Goal: Transaction & Acquisition: Purchase product/service

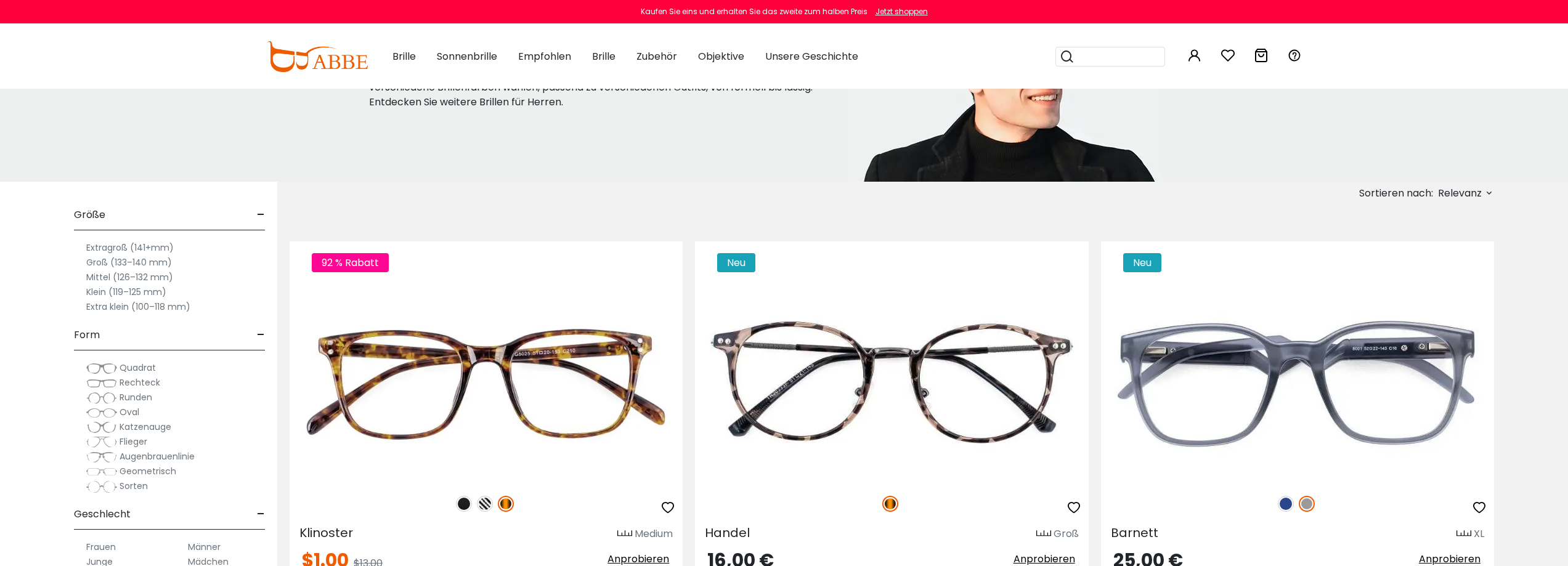
scroll to position [123, 0]
click at [116, 245] on font "Extragroß (141+mm)" at bounding box center [130, 246] width 88 height 12
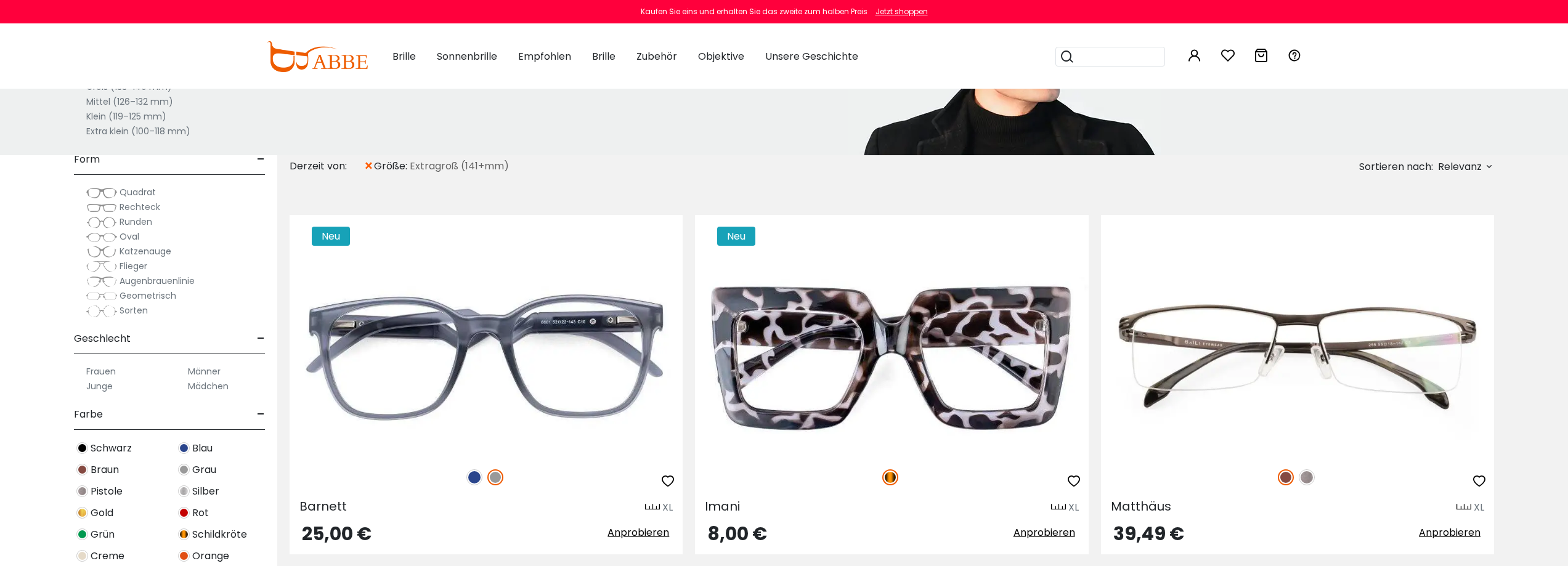
scroll to position [246, 0]
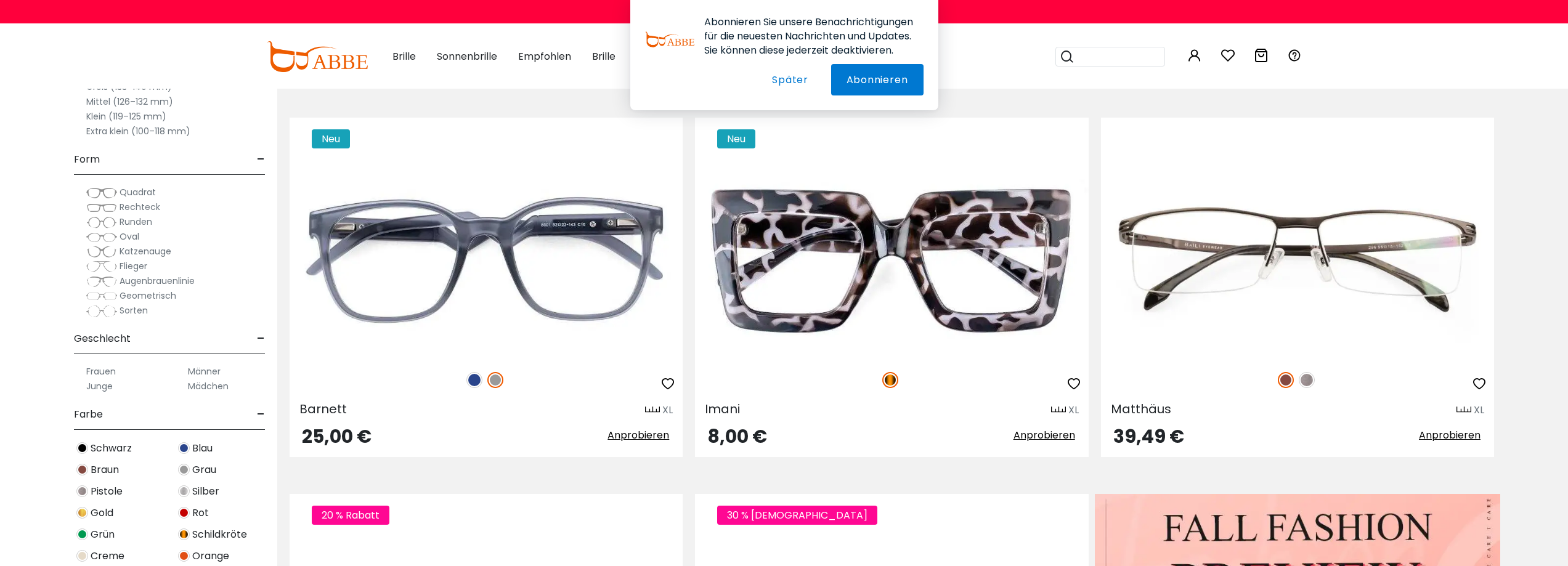
click at [128, 197] on font "Quadrat" at bounding box center [137, 192] width 36 height 12
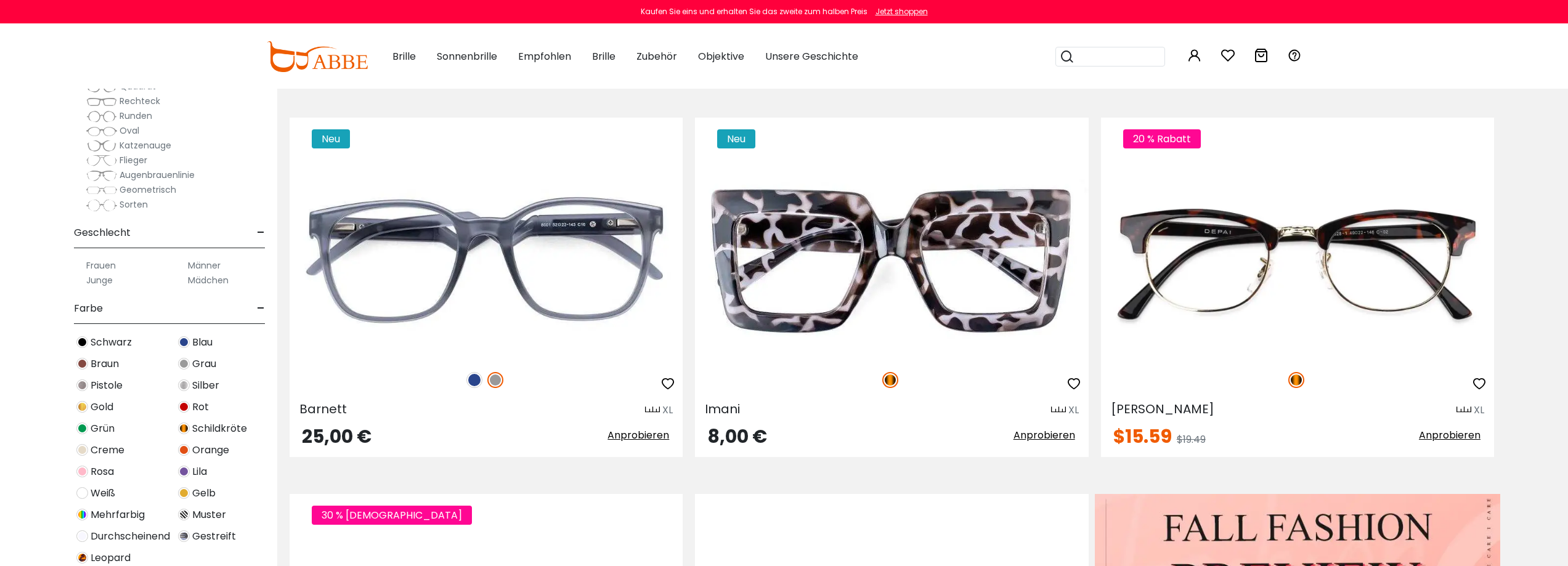
scroll to position [123, 0]
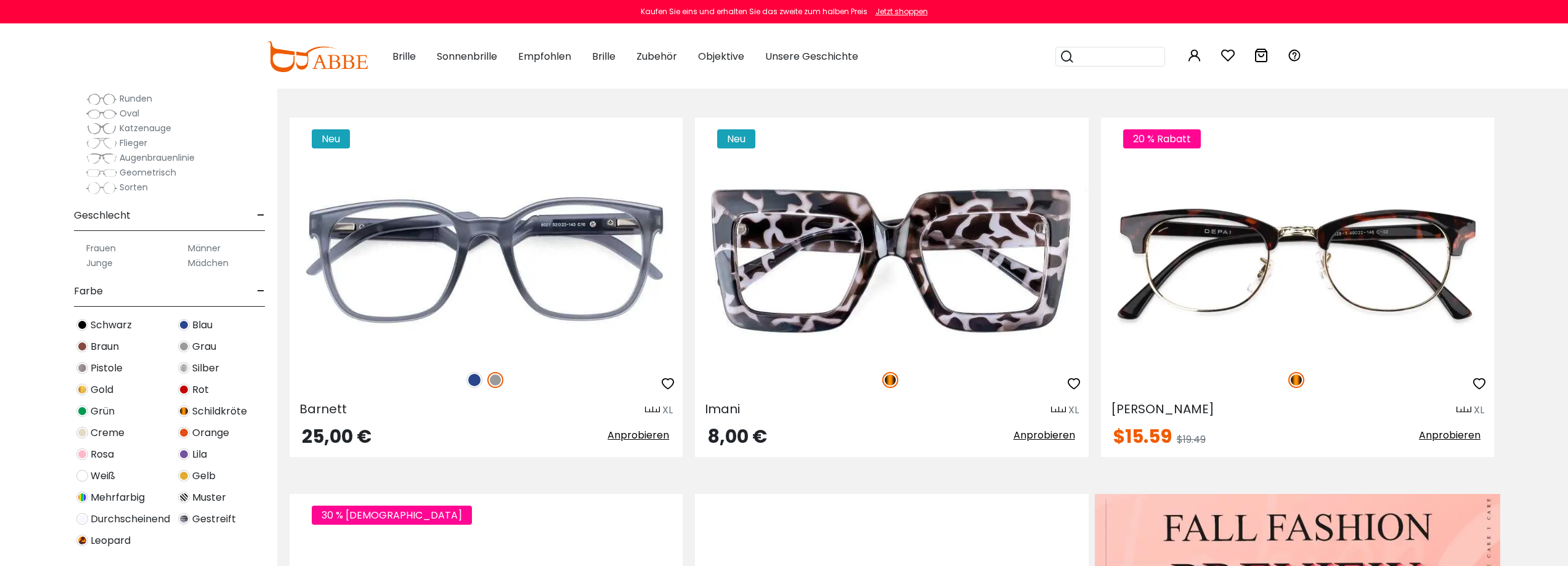
click at [206, 250] on font "Männer" at bounding box center [204, 248] width 33 height 12
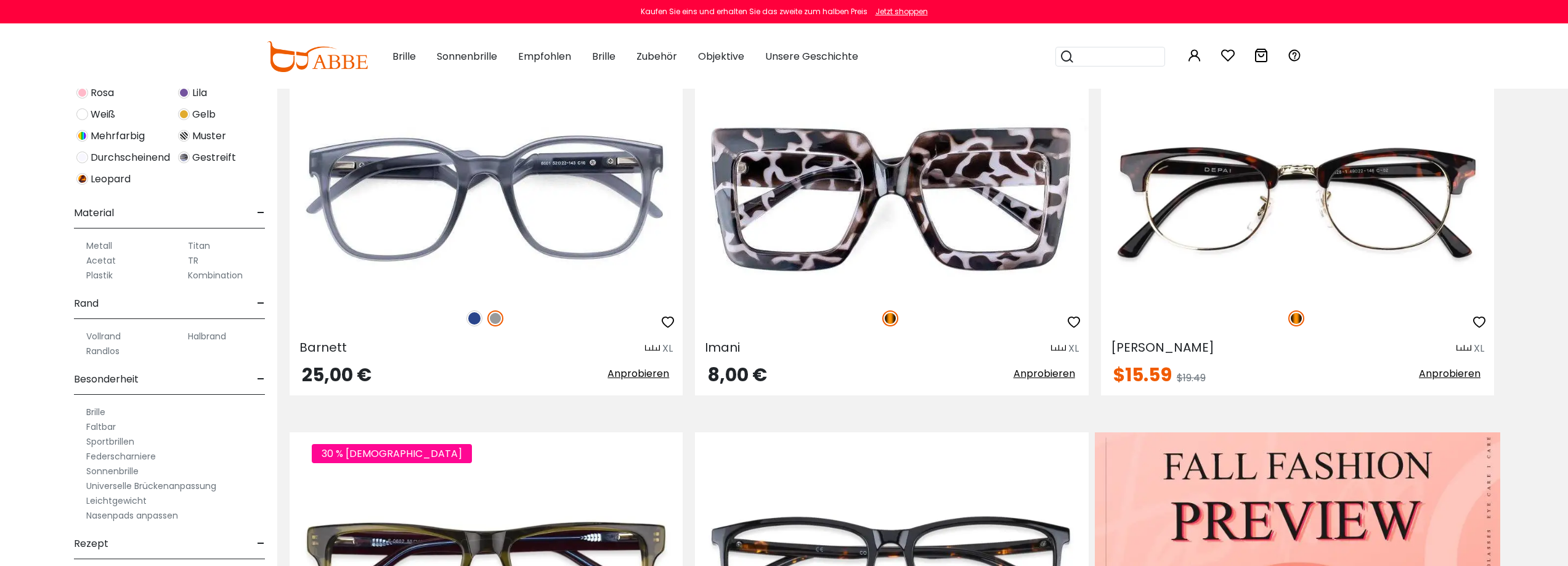
scroll to position [493, 0]
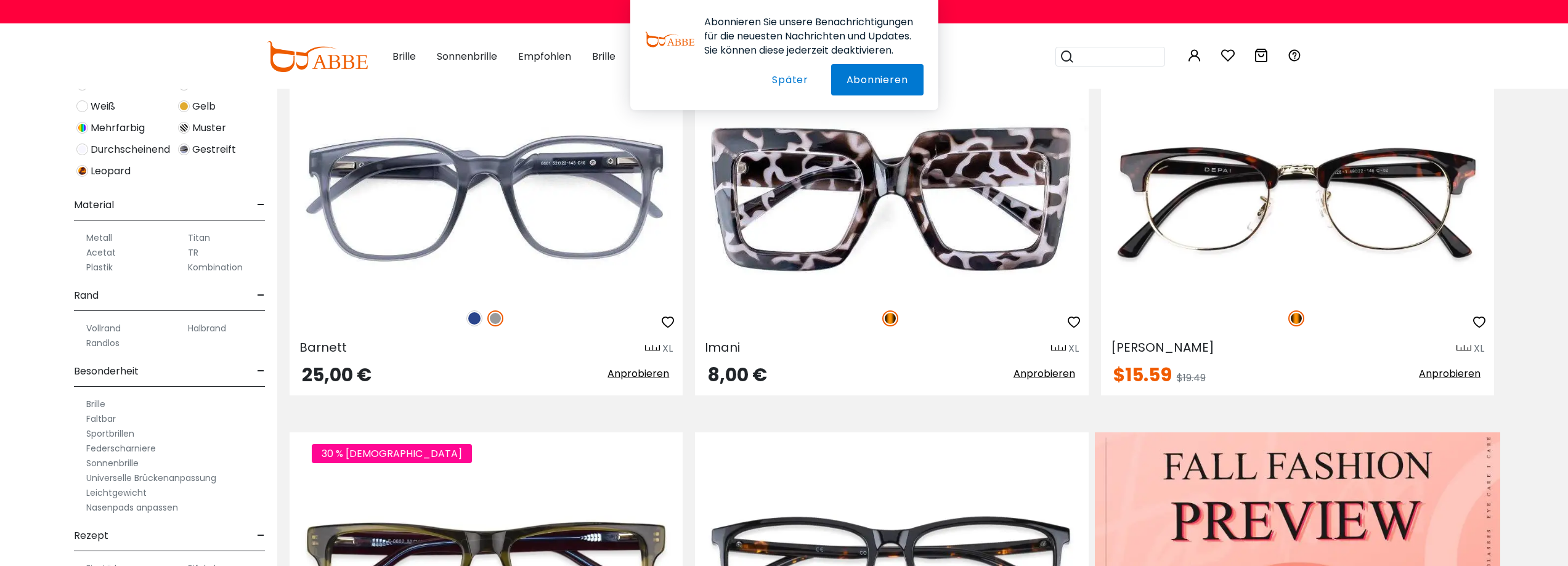
click at [210, 328] on font "Halbrand" at bounding box center [207, 328] width 38 height 12
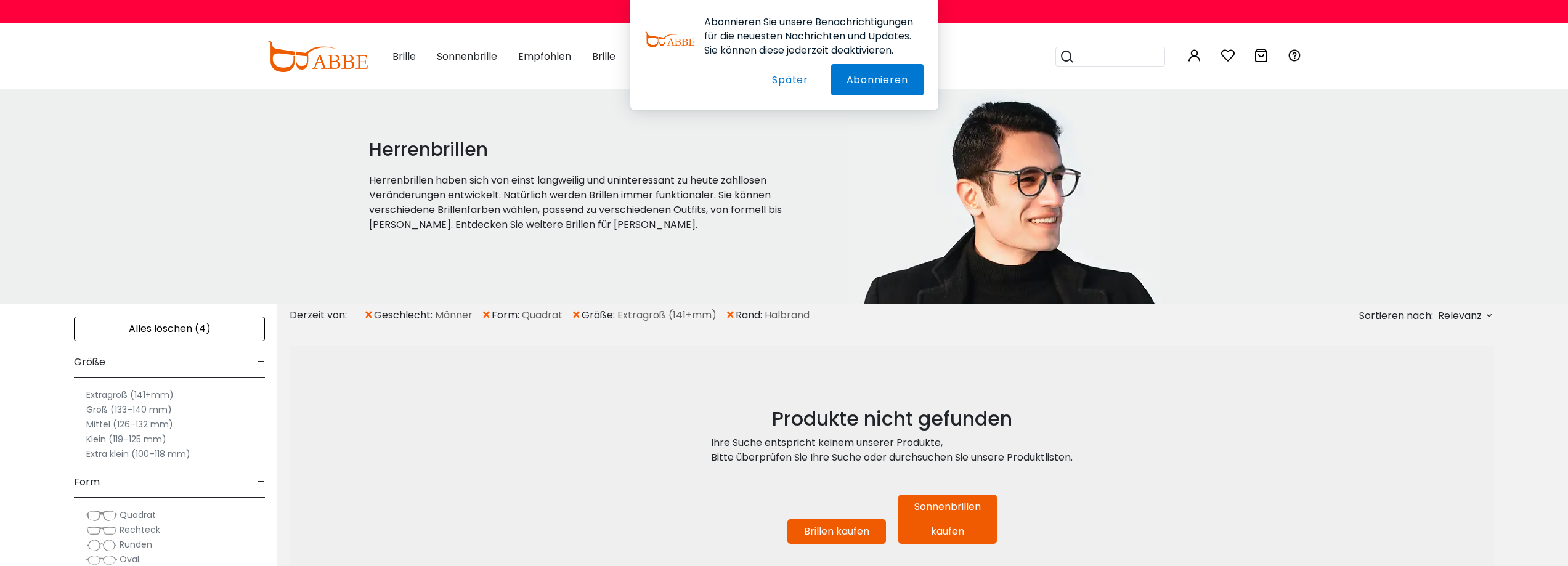
click at [791, 79] on font "Später" at bounding box center [790, 79] width 36 height 14
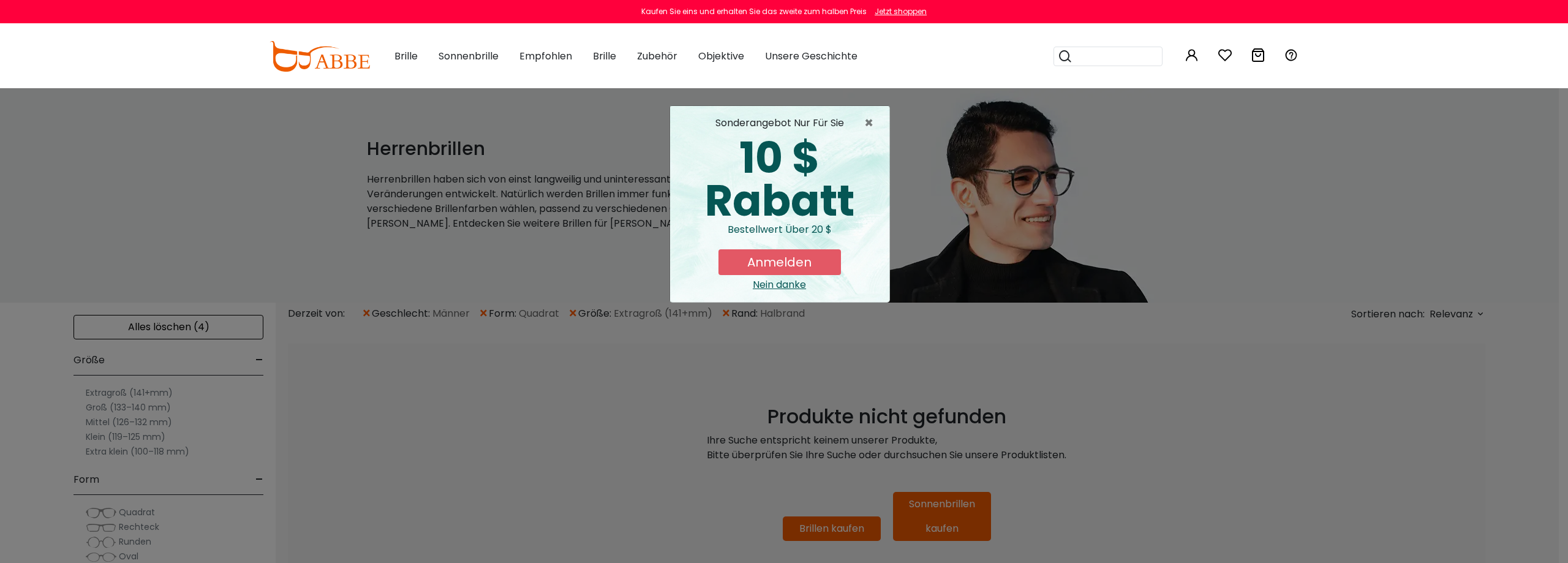
click at [482, 315] on div "× Sonderangebot nur für Sie 10 $ Rabatt Bestellwert über 20 $ Anmelden Nein dan…" at bounding box center [784, 281] width 1568 height 563
click at [870, 127] on font "×" at bounding box center [869, 123] width 9 height 20
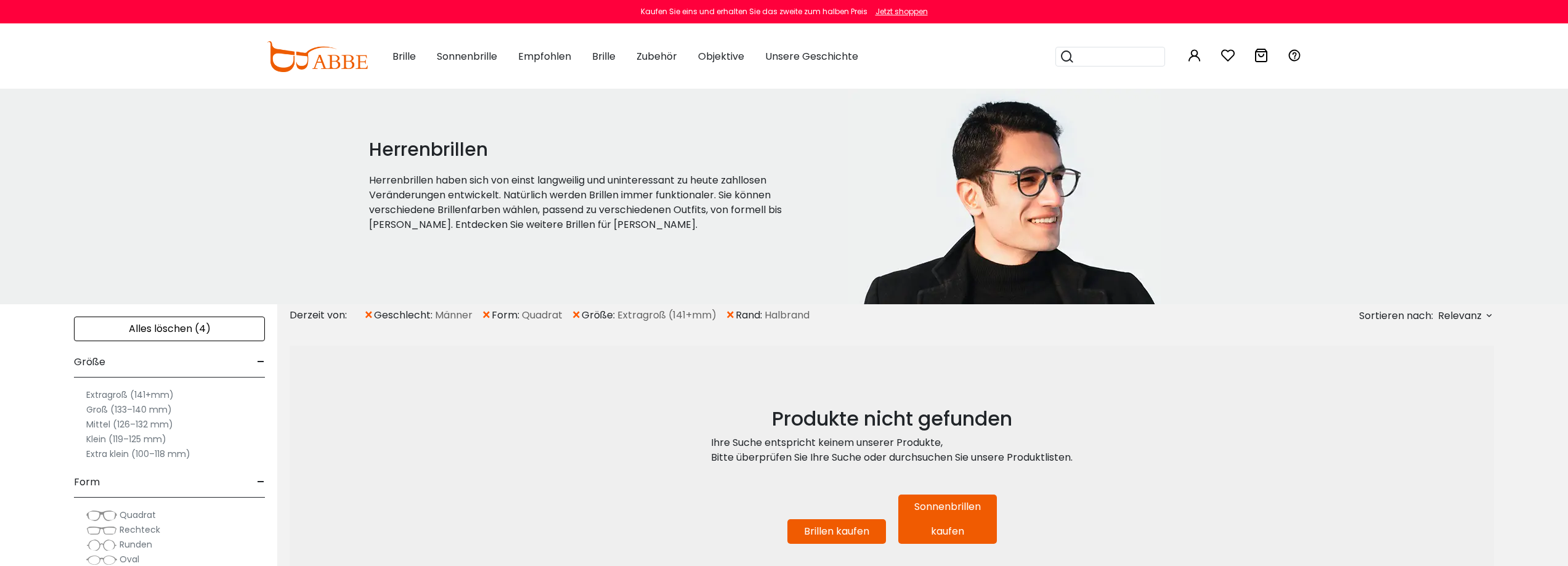
click at [488, 317] on font "×" at bounding box center [486, 315] width 10 height 21
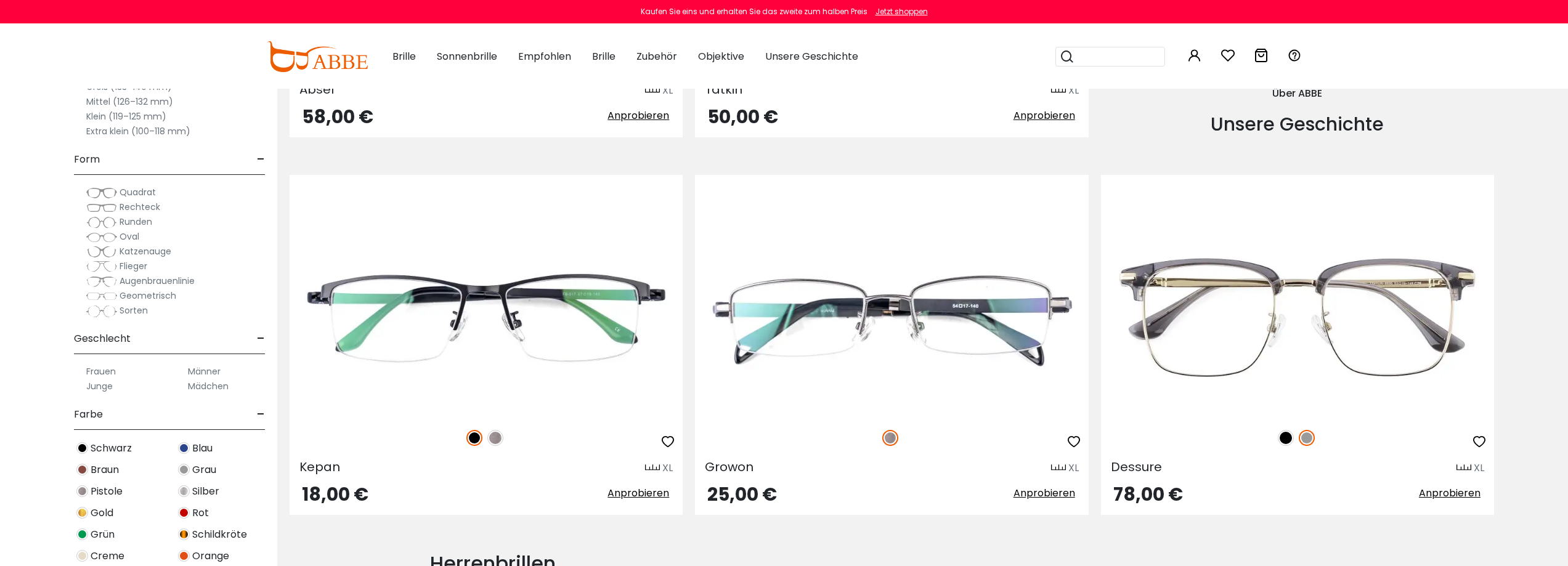
scroll to position [1787, 0]
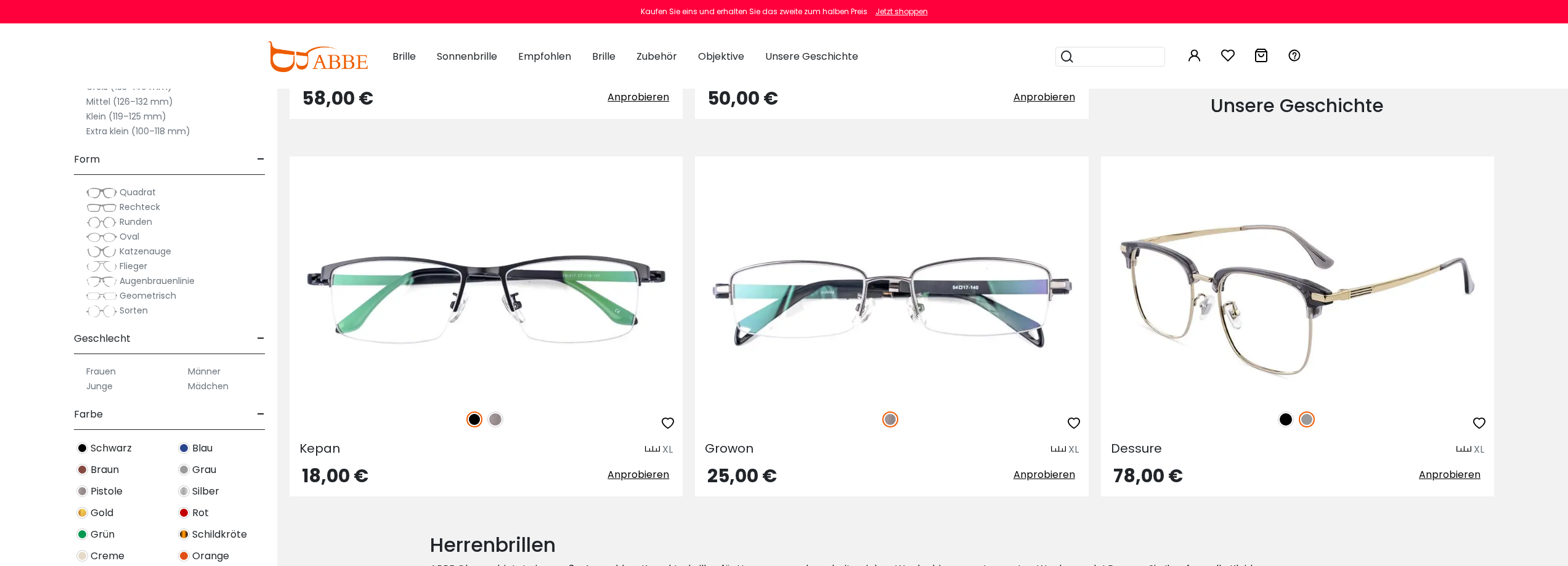
click at [1288, 423] on img at bounding box center [1285, 419] width 16 height 16
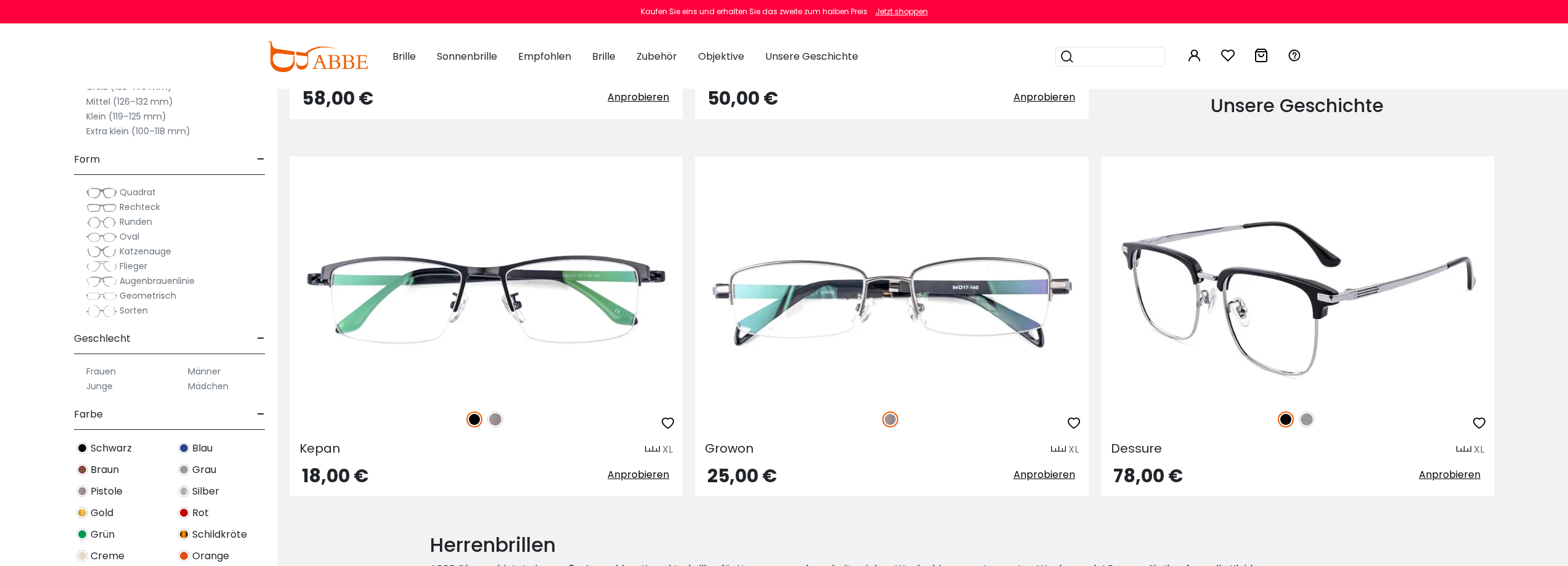
click at [1304, 422] on img at bounding box center [1306, 419] width 16 height 16
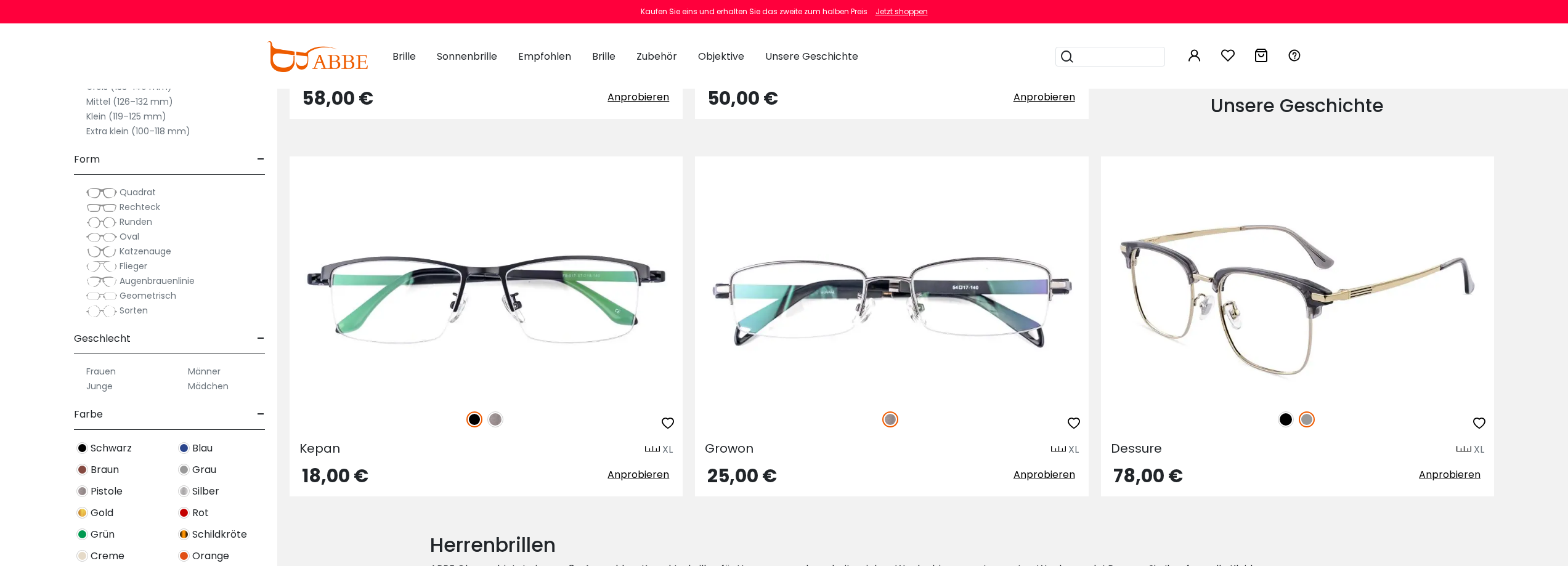
click at [1288, 421] on img at bounding box center [1285, 419] width 16 height 16
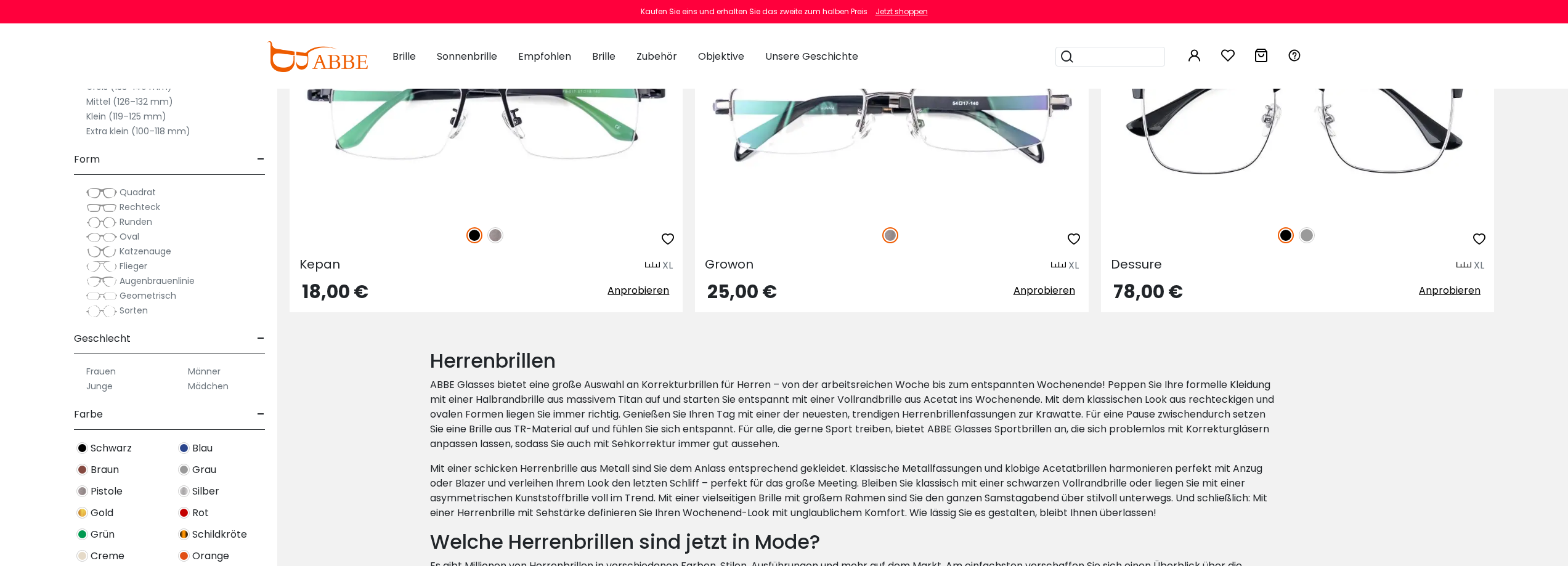
scroll to position [1725, 0]
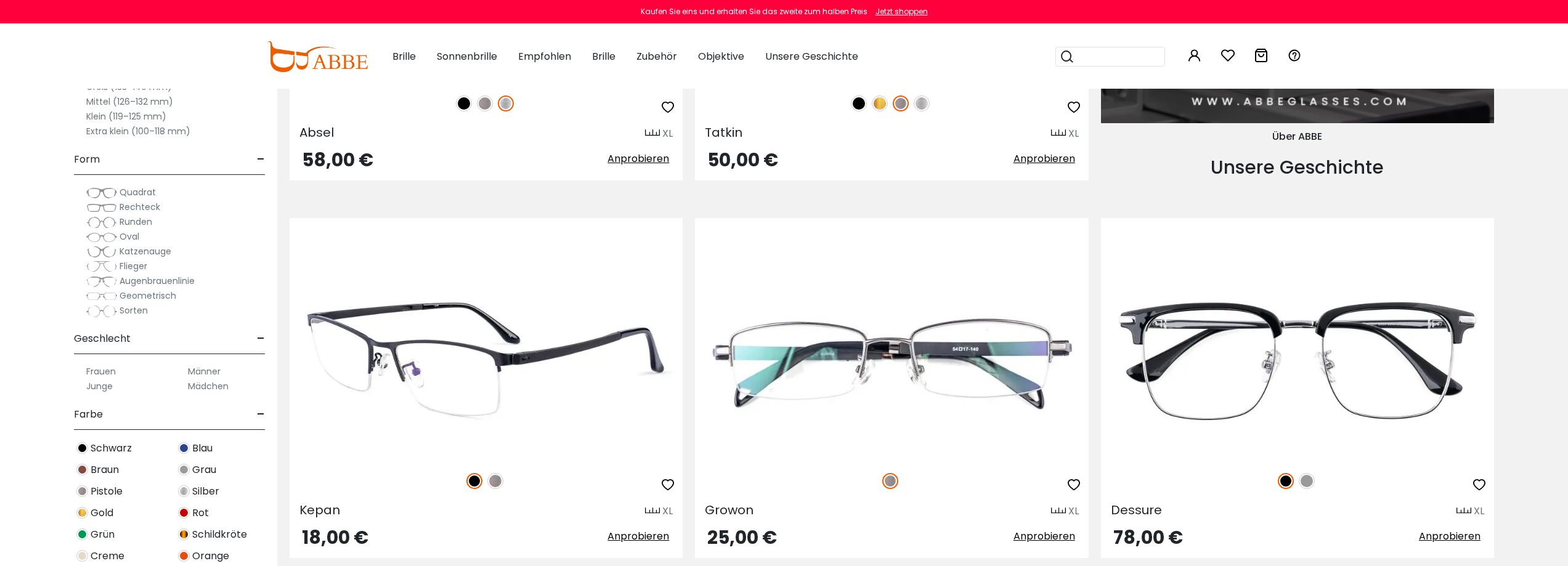
click at [497, 479] on img at bounding box center [495, 480] width 16 height 16
click at [628, 534] on font "Anprobieren" at bounding box center [638, 536] width 62 height 14
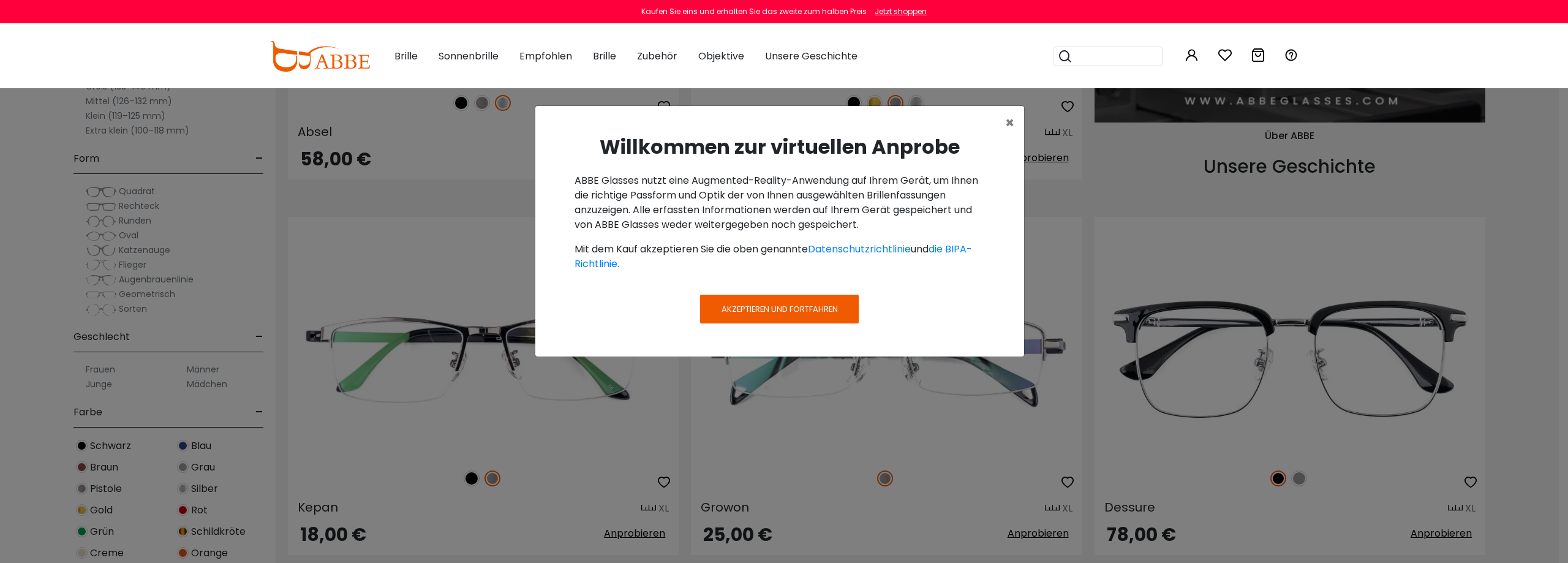
click at [790, 304] on font "Akzeptieren und fortfahren" at bounding box center [780, 309] width 117 height 12
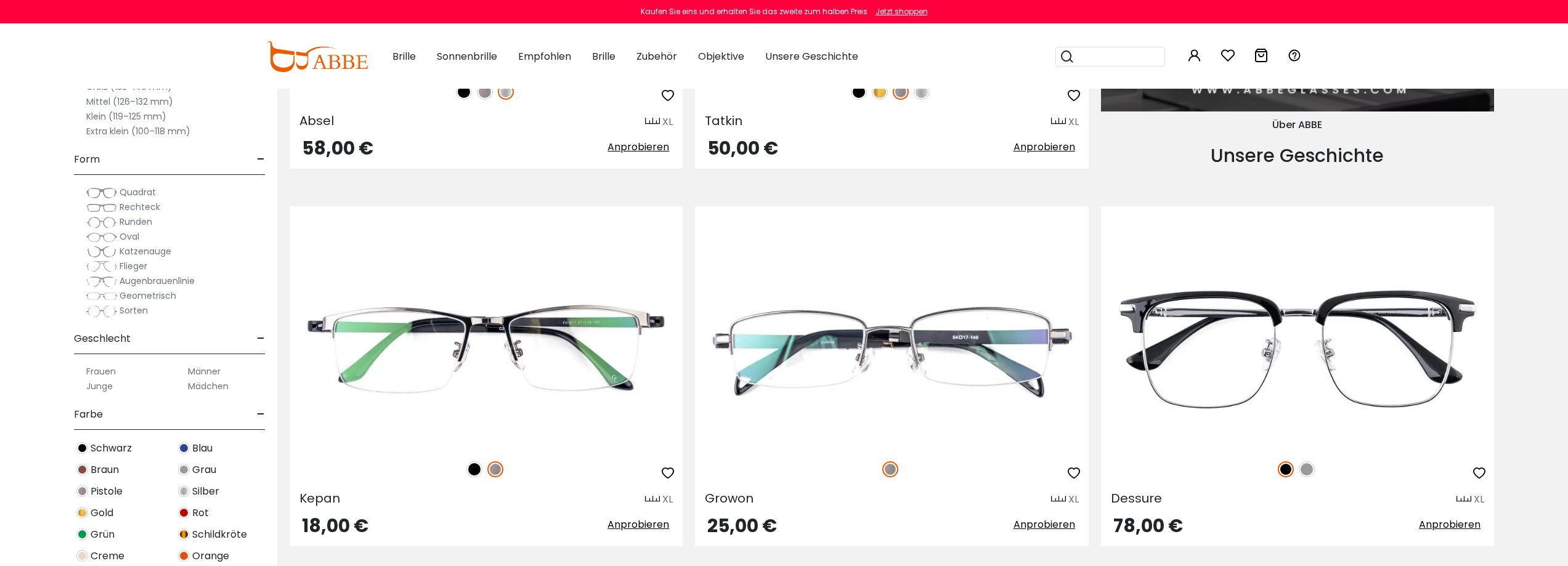
scroll to position [1787, 0]
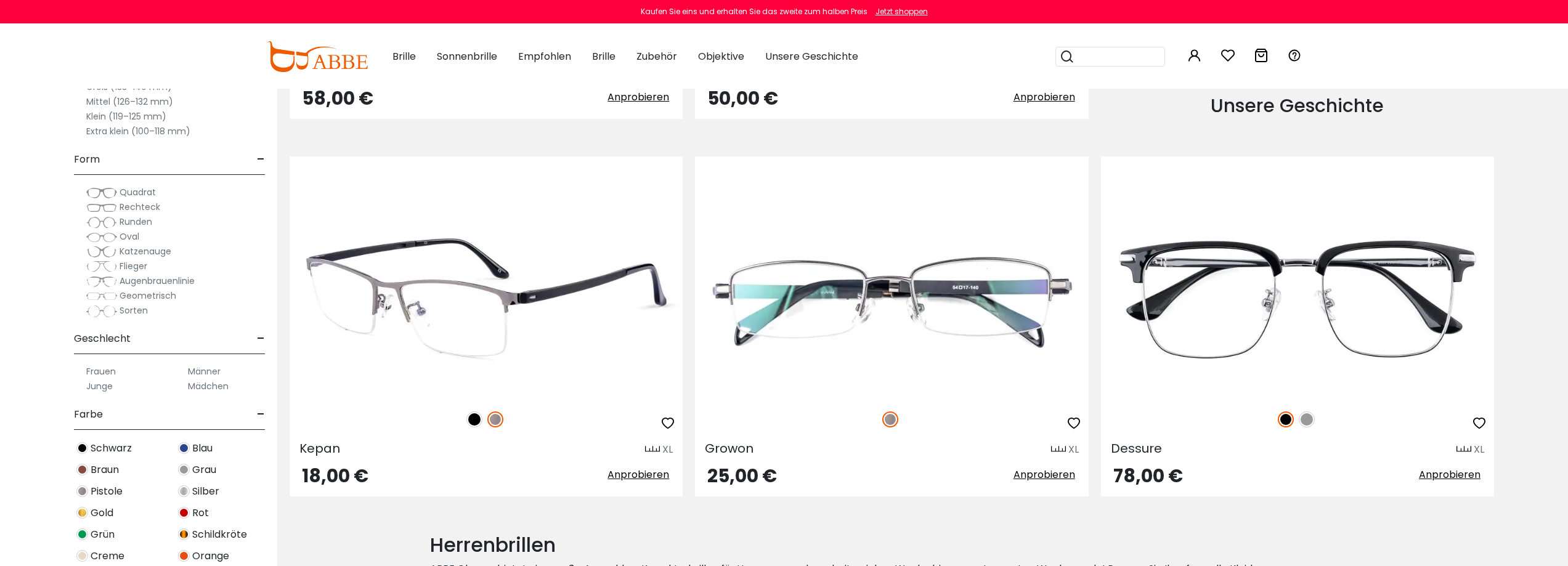
click at [631, 475] on font "Anprobieren" at bounding box center [638, 474] width 62 height 14
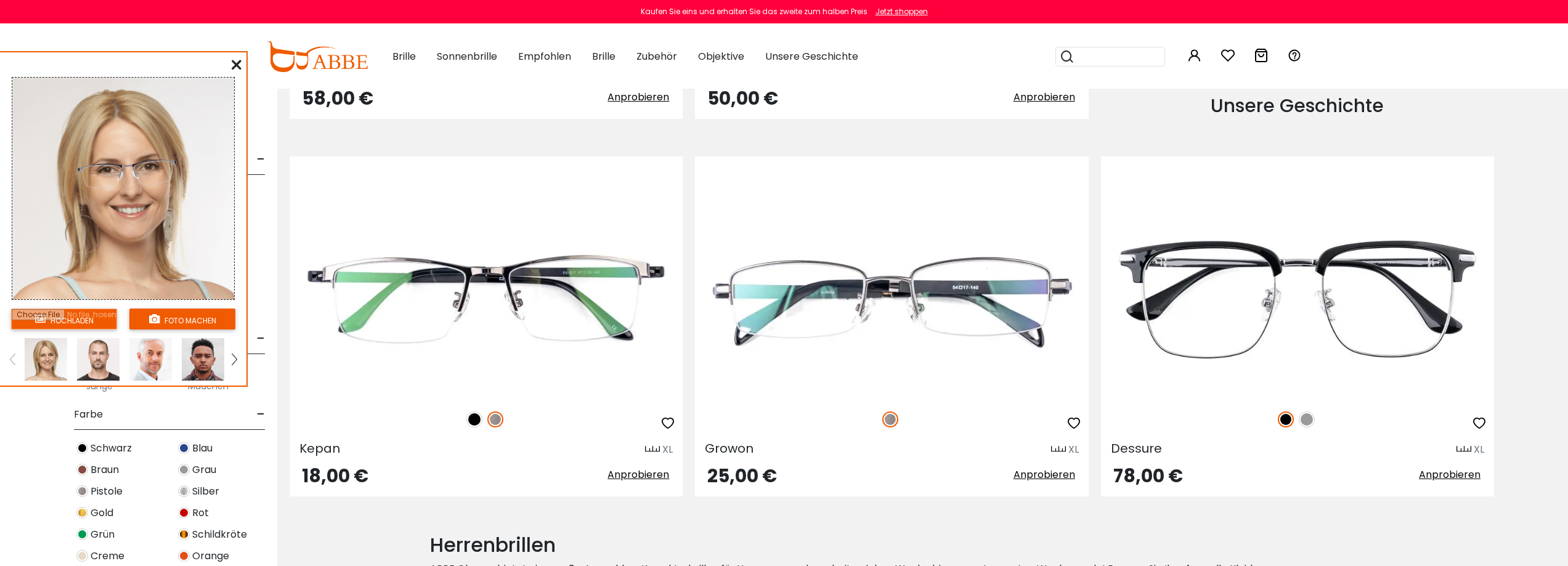
click at [98, 356] on img at bounding box center [99, 360] width 43 height 43
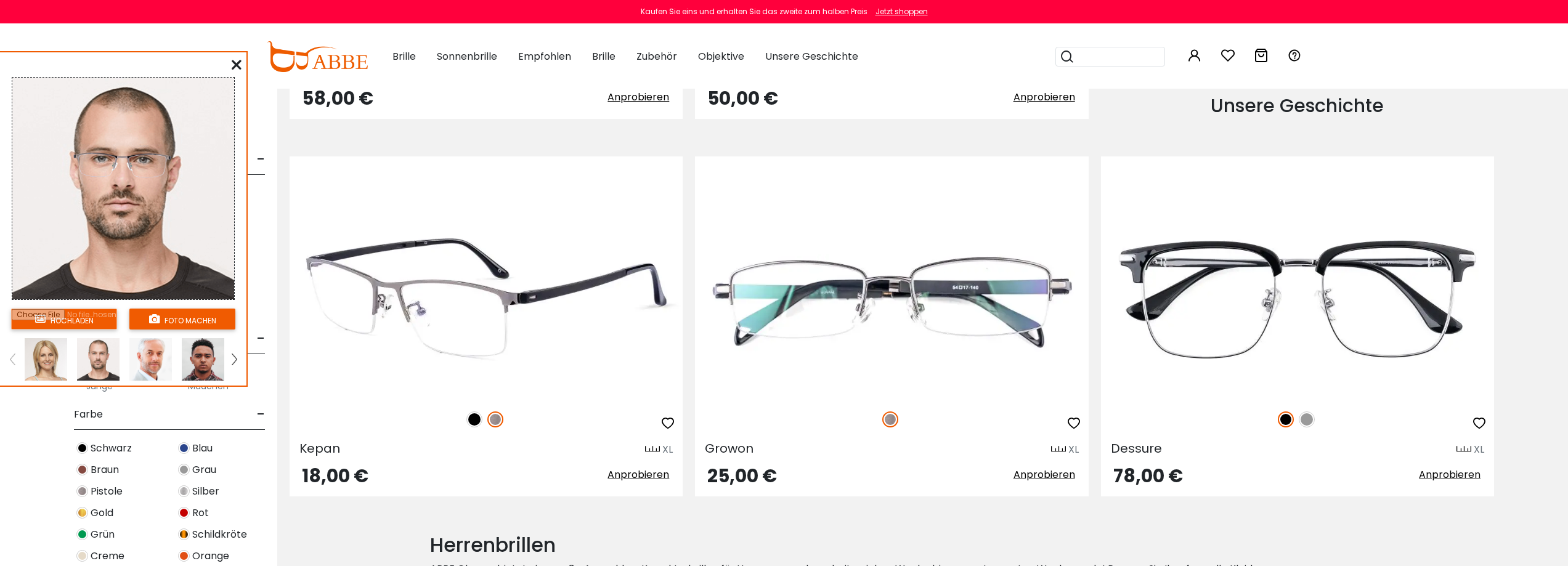
click at [476, 423] on img at bounding box center [474, 419] width 16 height 16
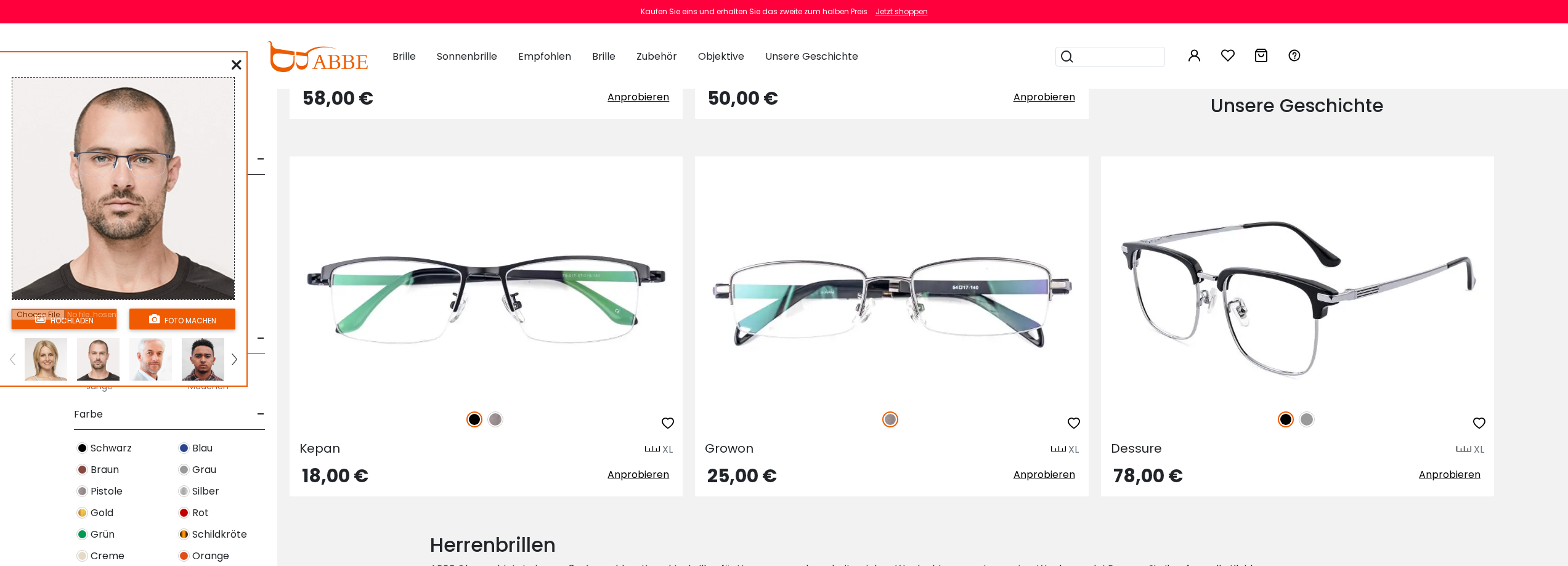
click at [1254, 380] on img at bounding box center [1298, 298] width 393 height 197
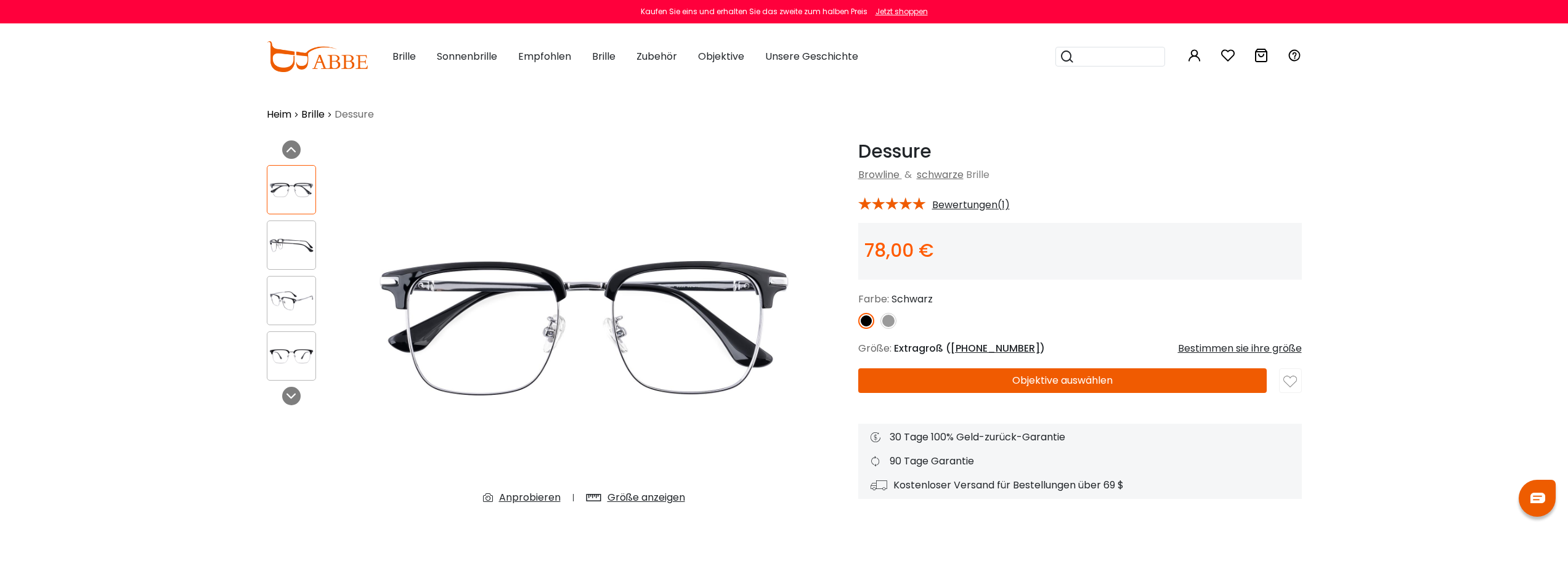
click at [543, 496] on font "Anprobieren" at bounding box center [530, 497] width 62 height 14
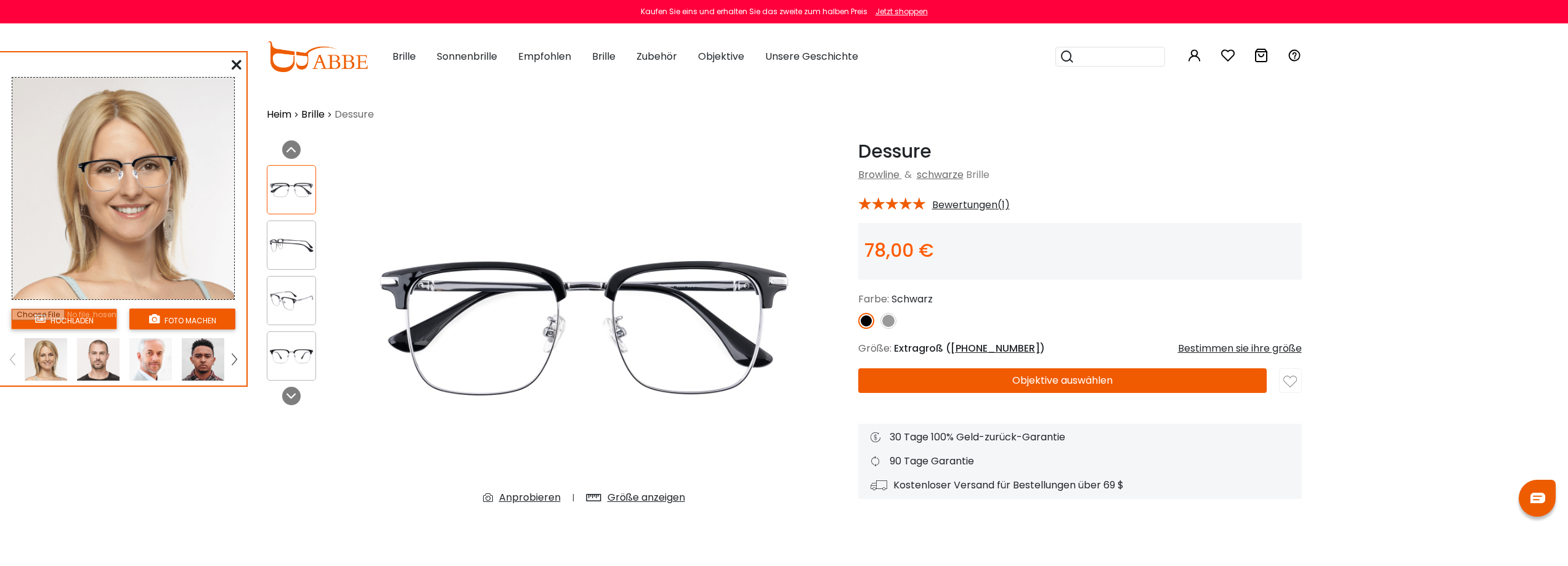
click at [108, 357] on img at bounding box center [99, 360] width 43 height 43
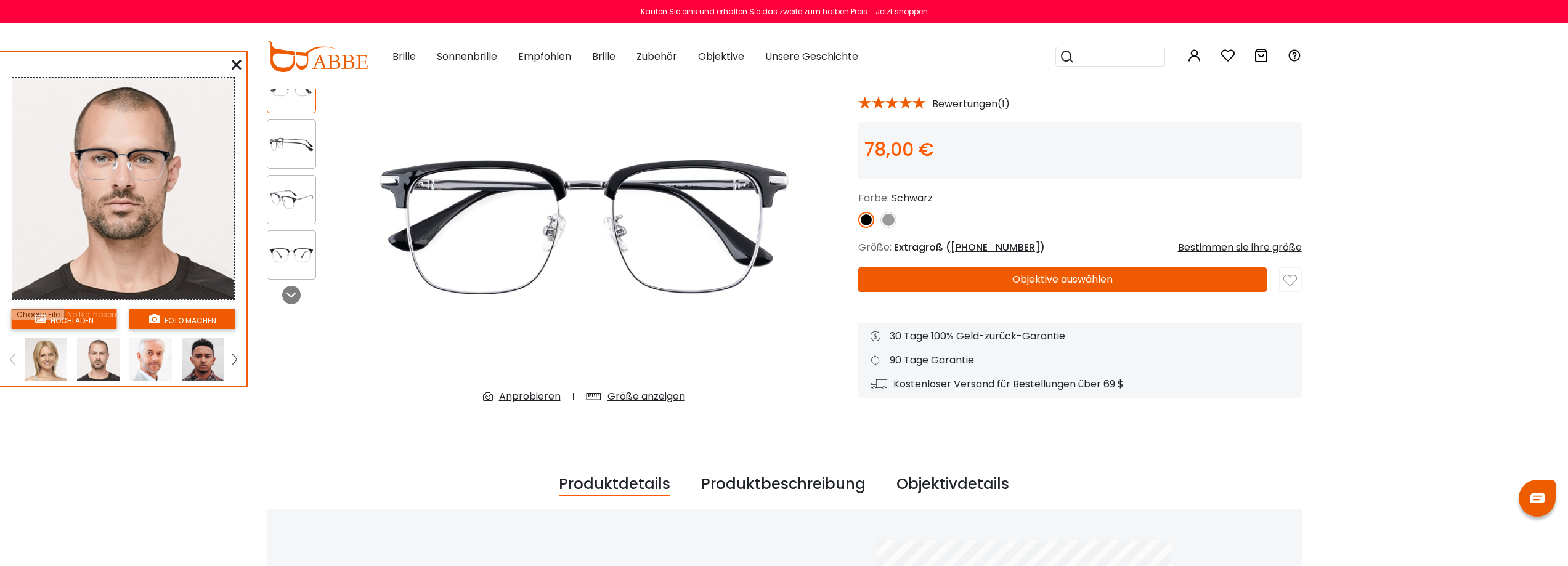
scroll to position [123, 0]
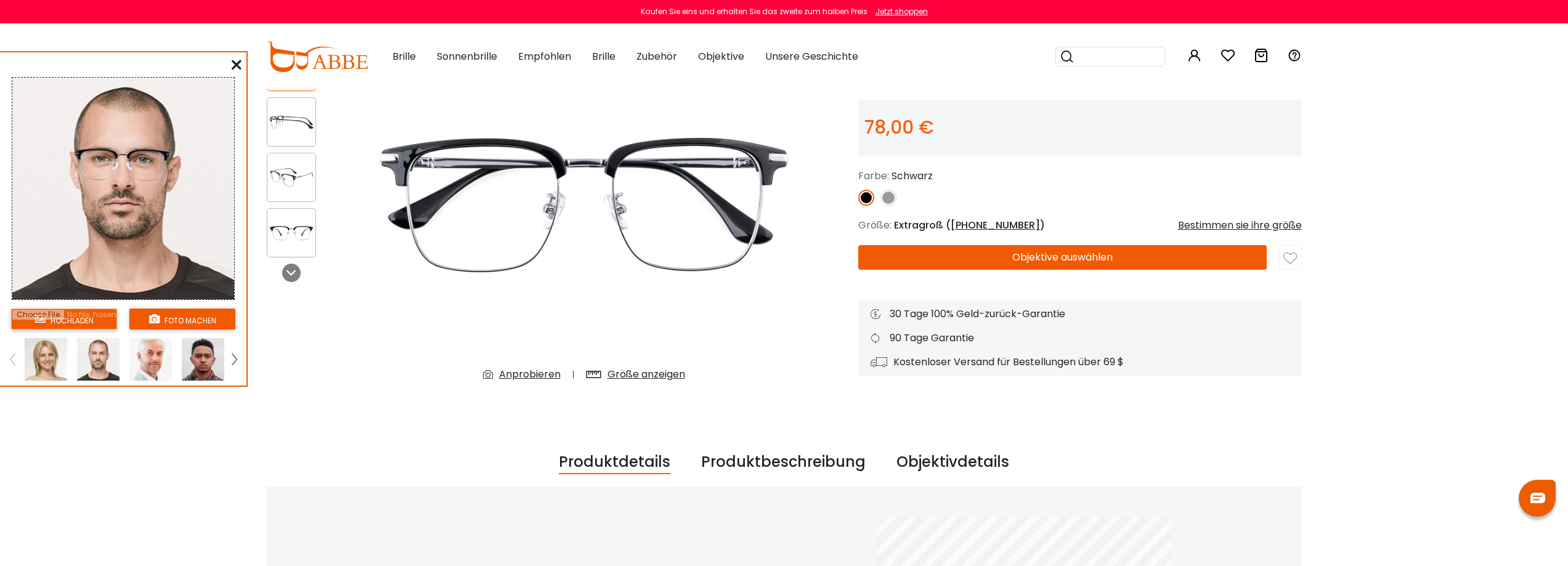
click at [641, 373] on font "Größe anzeigen" at bounding box center [645, 374] width 77 height 14
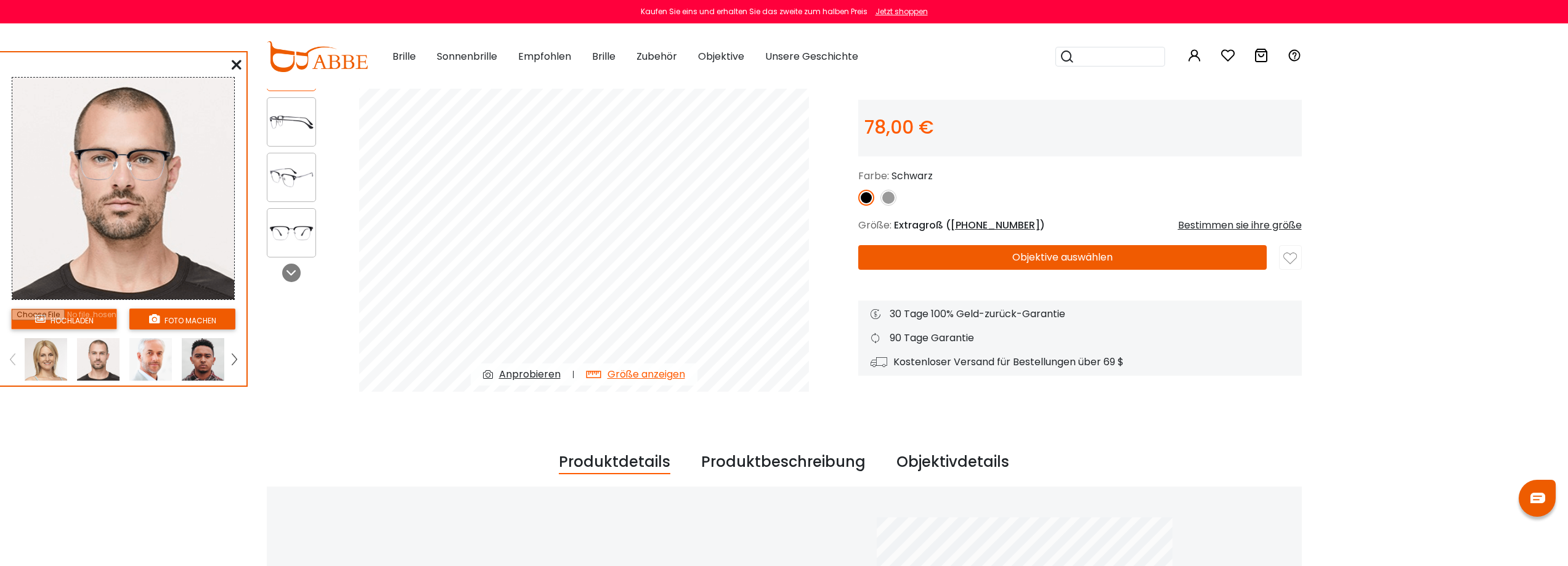
click at [1028, 257] on font "Objektive auswählen" at bounding box center [1063, 256] width 101 height 14
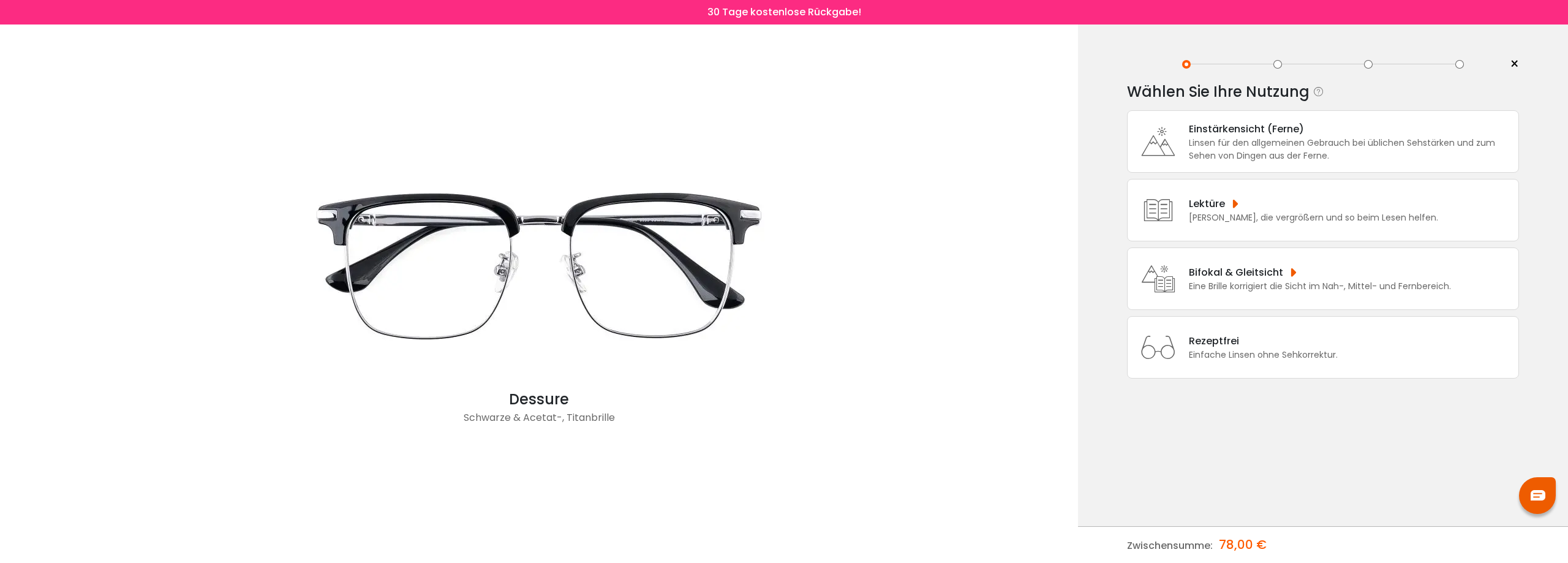
click at [1219, 270] on font "Bifokal & Gleitsicht" at bounding box center [1236, 272] width 95 height 14
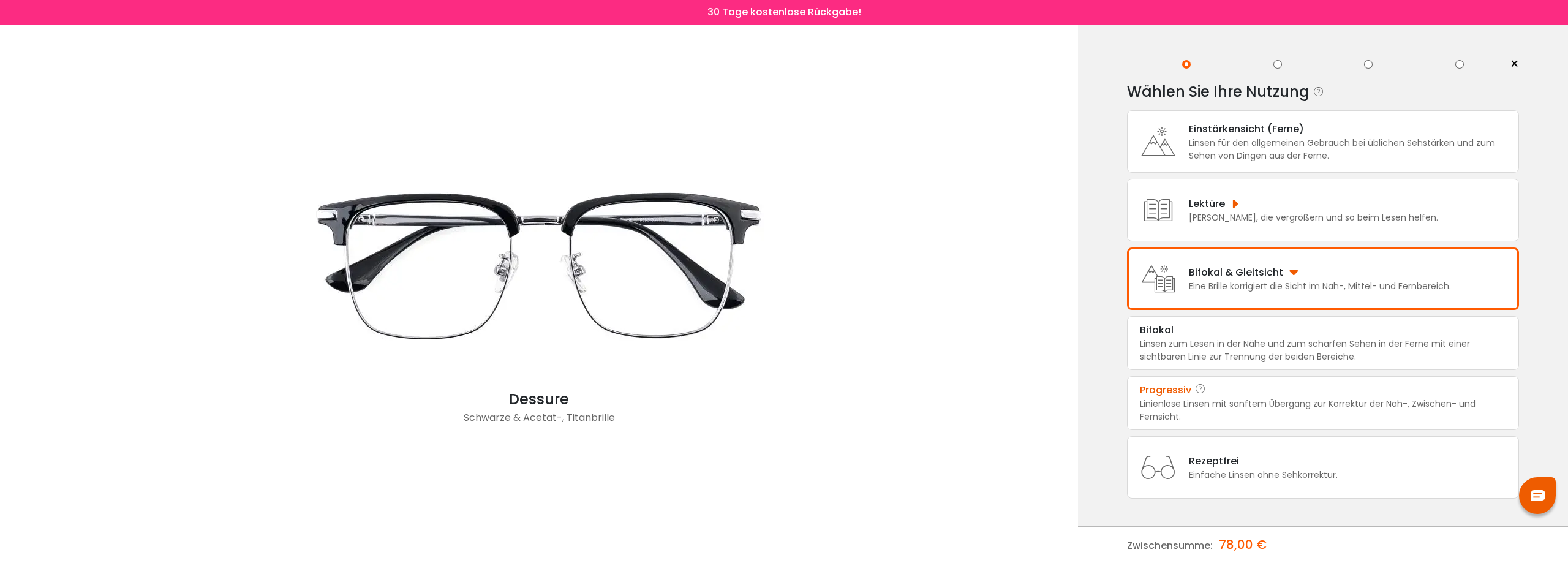
click at [1251, 396] on div "Progressiv" at bounding box center [1323, 390] width 366 height 15
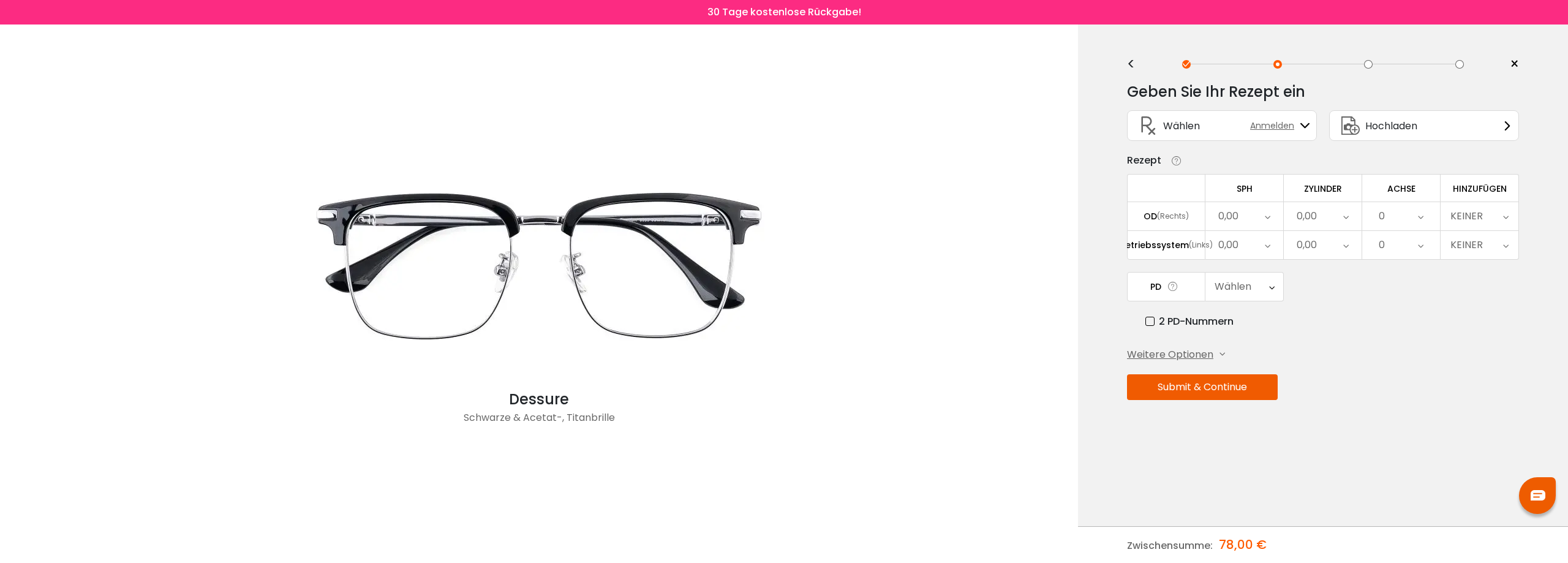
click at [1224, 214] on font "0,00" at bounding box center [1229, 215] width 20 height 14
click at [1230, 293] on li "+1,50" at bounding box center [1244, 292] width 78 height 22
click at [1230, 250] on font "0,00" at bounding box center [1229, 244] width 20 height 14
click at [1228, 321] on li "+1,50" at bounding box center [1244, 321] width 78 height 22
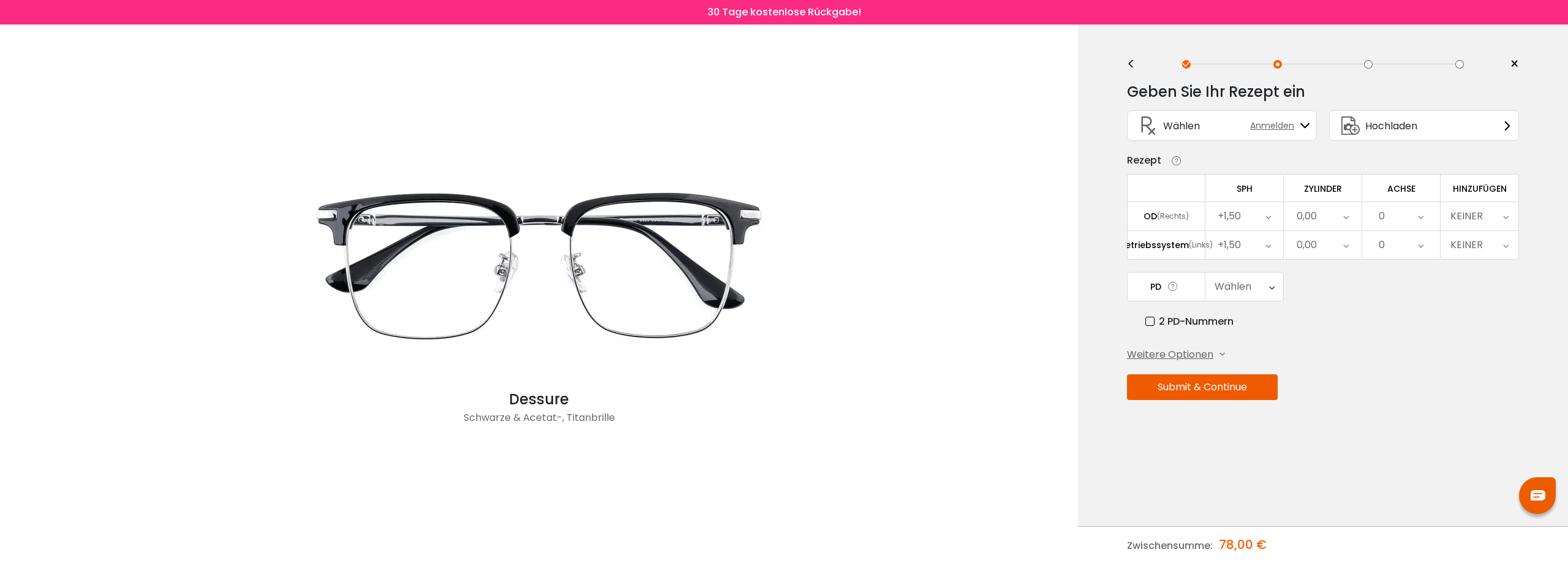
click at [1315, 217] on font "0,00" at bounding box center [1307, 215] width 20 height 14
click at [1327, 295] on font "-0,25" at bounding box center [1322, 299] width 25 height 14
click at [1321, 247] on div "0,00" at bounding box center [1323, 245] width 78 height 28
click at [1322, 325] on font "-0,25" at bounding box center [1322, 327] width 25 height 14
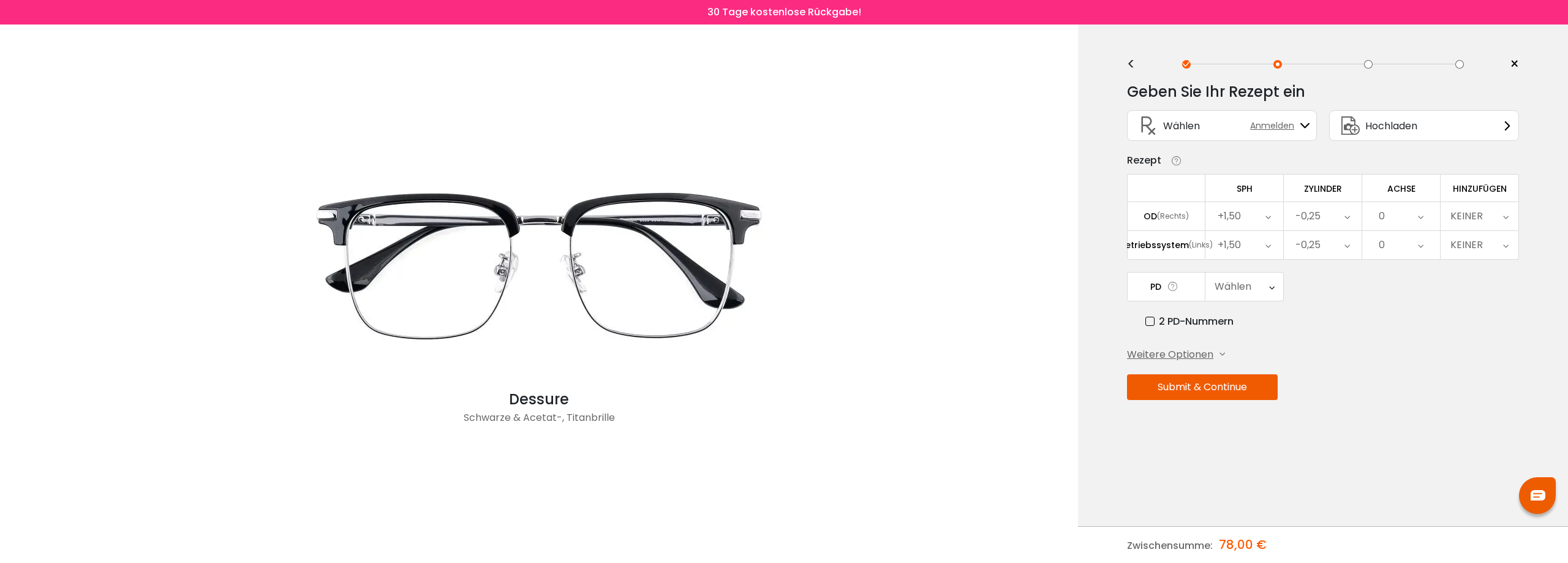
click at [1391, 207] on div "0" at bounding box center [1401, 216] width 78 height 28
click at [1402, 288] on font "2" at bounding box center [1401, 286] width 6 height 14
click at [1405, 247] on div "0" at bounding box center [1401, 245] width 78 height 28
click at [1396, 313] on li "2" at bounding box center [1401, 315] width 78 height 22
click at [1496, 214] on div "KEINER" at bounding box center [1480, 216] width 78 height 28
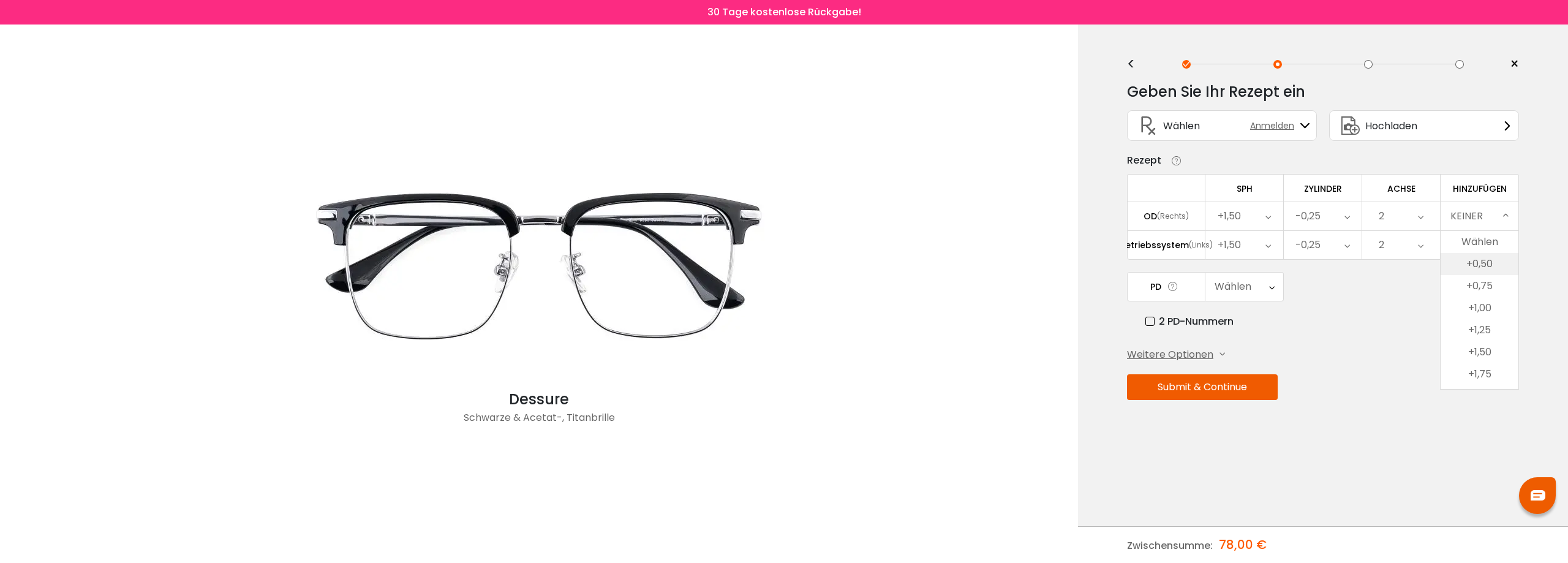
click at [1482, 261] on font "+0,50" at bounding box center [1480, 263] width 26 height 14
click at [1272, 287] on icon at bounding box center [1272, 287] width 6 height 28
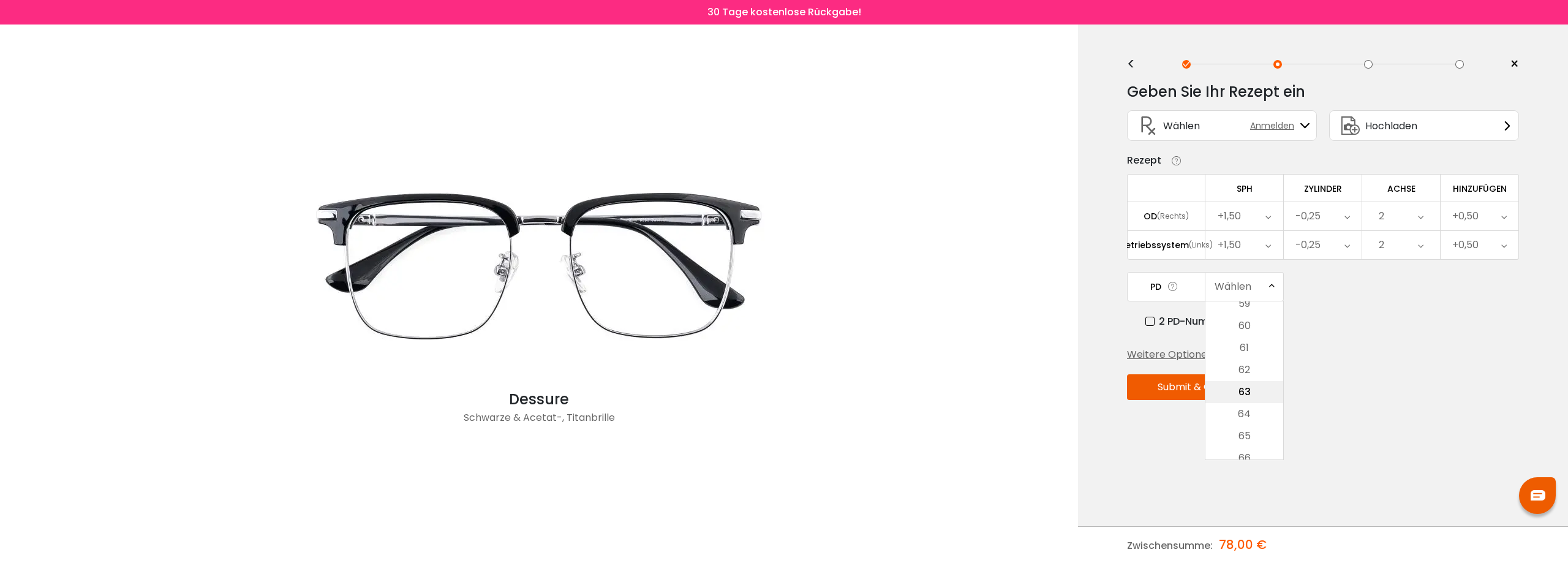
click at [1243, 391] on font "63" at bounding box center [1244, 391] width 12 height 14
click at [1237, 390] on button "Submit & Continue" at bounding box center [1203, 388] width 151 height 26
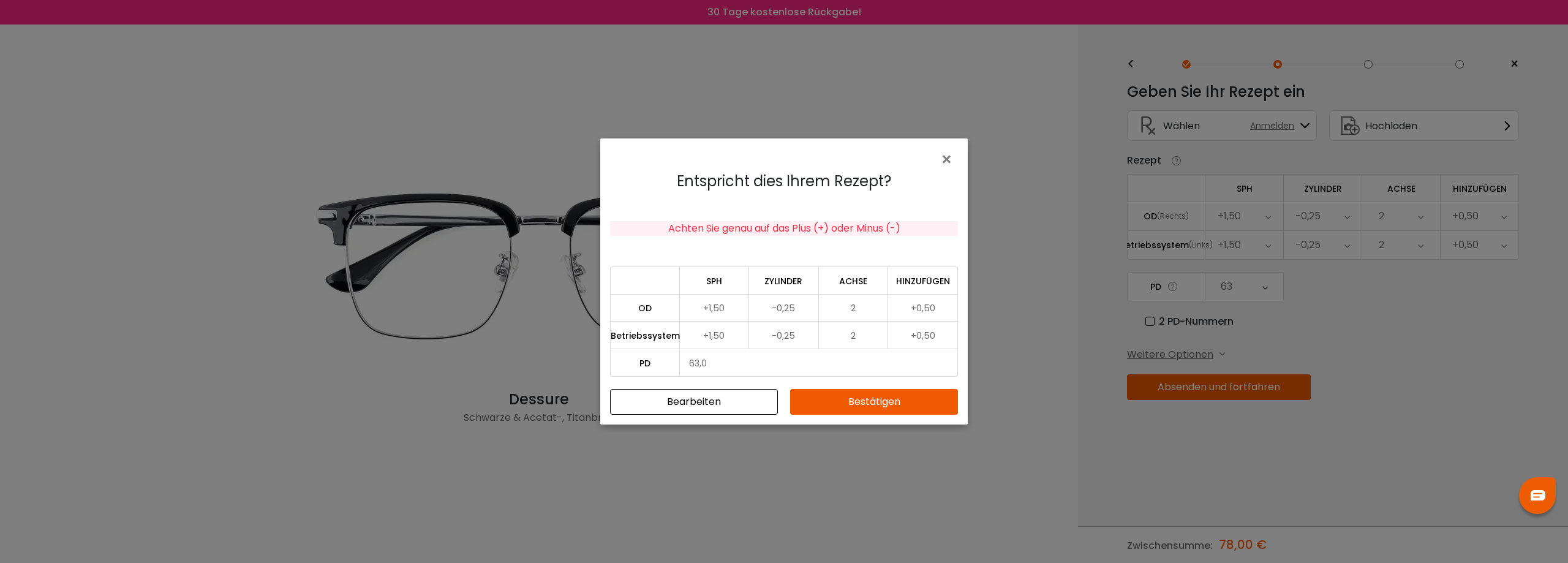
click at [777, 312] on font "-0,25" at bounding box center [783, 308] width 23 height 12
click at [779, 308] on font "-0,25" at bounding box center [783, 308] width 23 height 12
click at [720, 405] on font "Bearbeiten" at bounding box center [695, 401] width 54 height 14
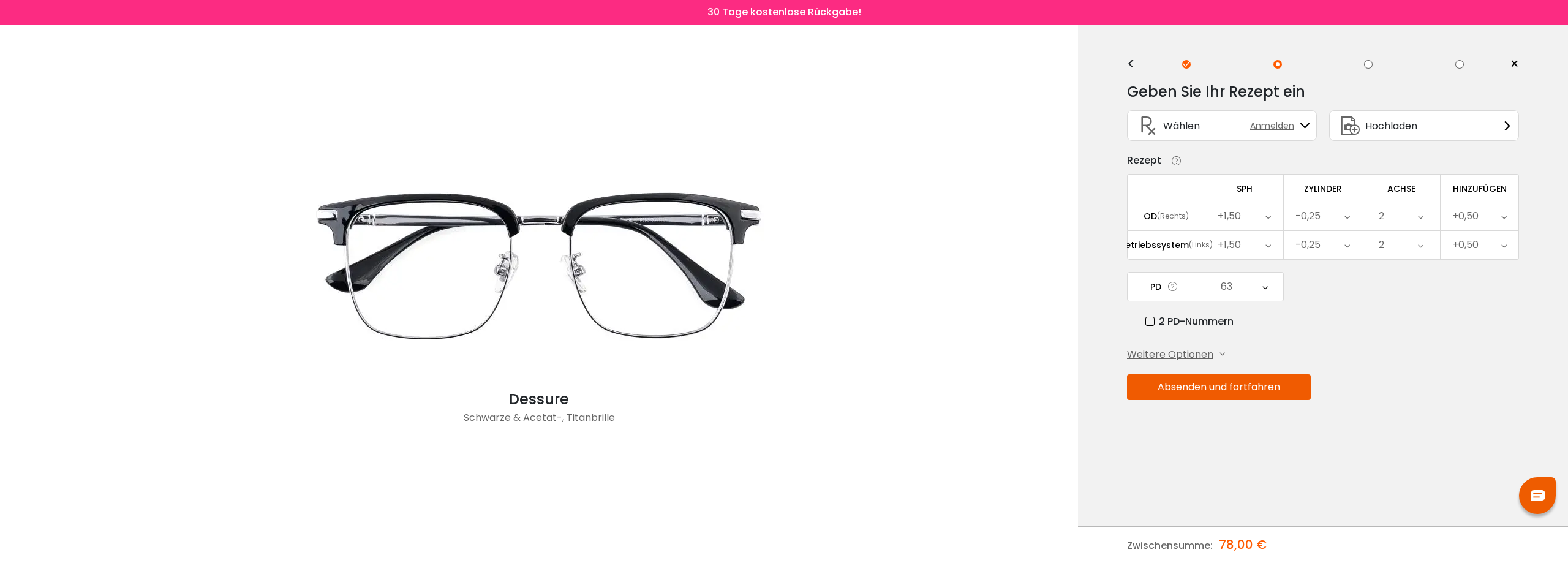
click at [1348, 218] on icon at bounding box center [1347, 216] width 6 height 28
click at [1322, 265] on font "+0,25" at bounding box center [1323, 264] width 26 height 14
click at [1332, 245] on div "-0,25" at bounding box center [1323, 245] width 78 height 28
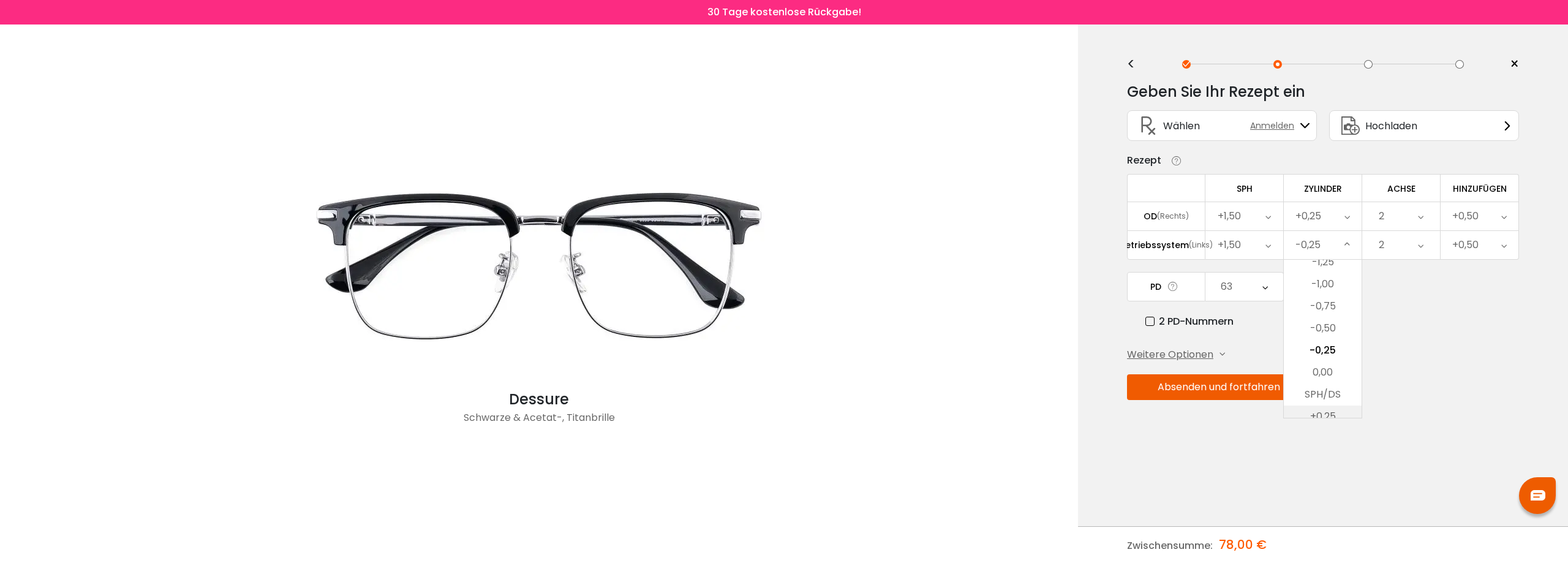
click at [1319, 410] on font "+0,25" at bounding box center [1323, 416] width 26 height 14
click at [1417, 218] on div "2" at bounding box center [1401, 216] width 78 height 28
click at [1402, 349] on font "5" at bounding box center [1401, 352] width 6 height 14
click at [1421, 245] on icon at bounding box center [1421, 245] width 6 height 28
click at [1402, 377] on font "5" at bounding box center [1401, 380] width 6 height 14
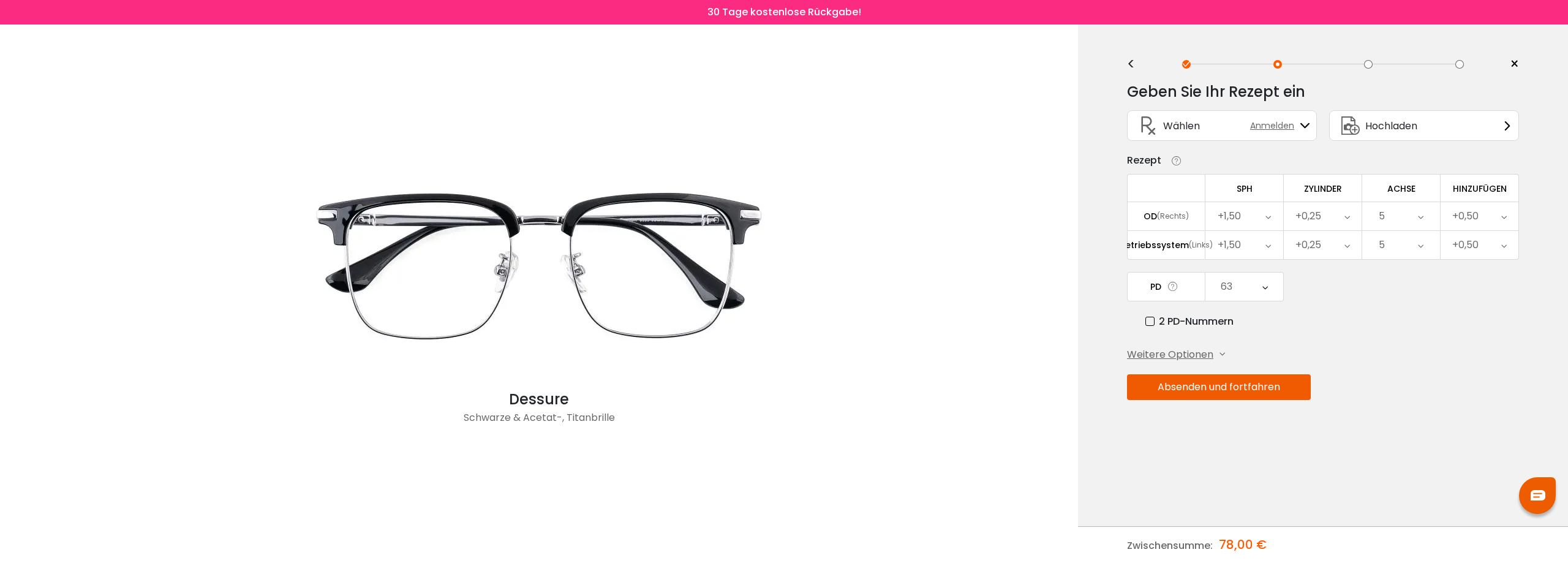
click at [1421, 246] on icon at bounding box center [1421, 245] width 6 height 28
click at [1408, 301] on font "50" at bounding box center [1401, 301] width 12 height 14
click at [1419, 216] on icon at bounding box center [1421, 216] width 6 height 28
click at [1399, 272] on font "50" at bounding box center [1401, 272] width 12 height 14
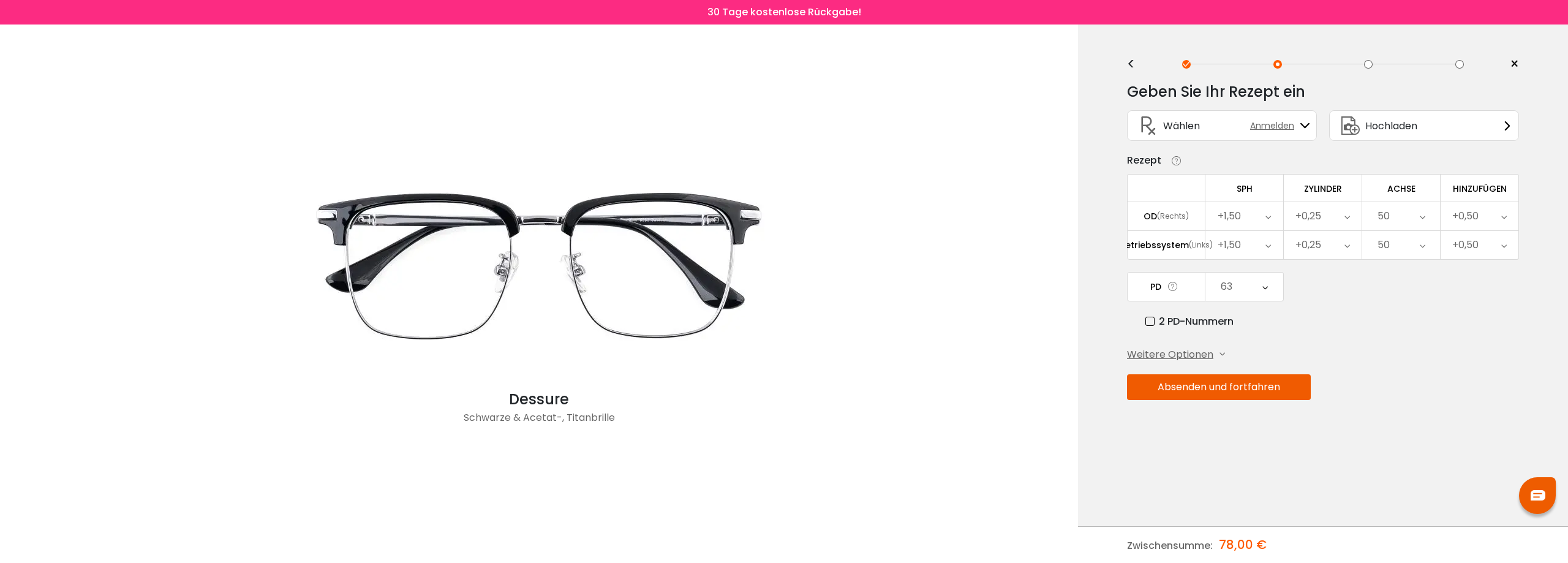
click at [1219, 353] on icon at bounding box center [1222, 354] width 6 height 6
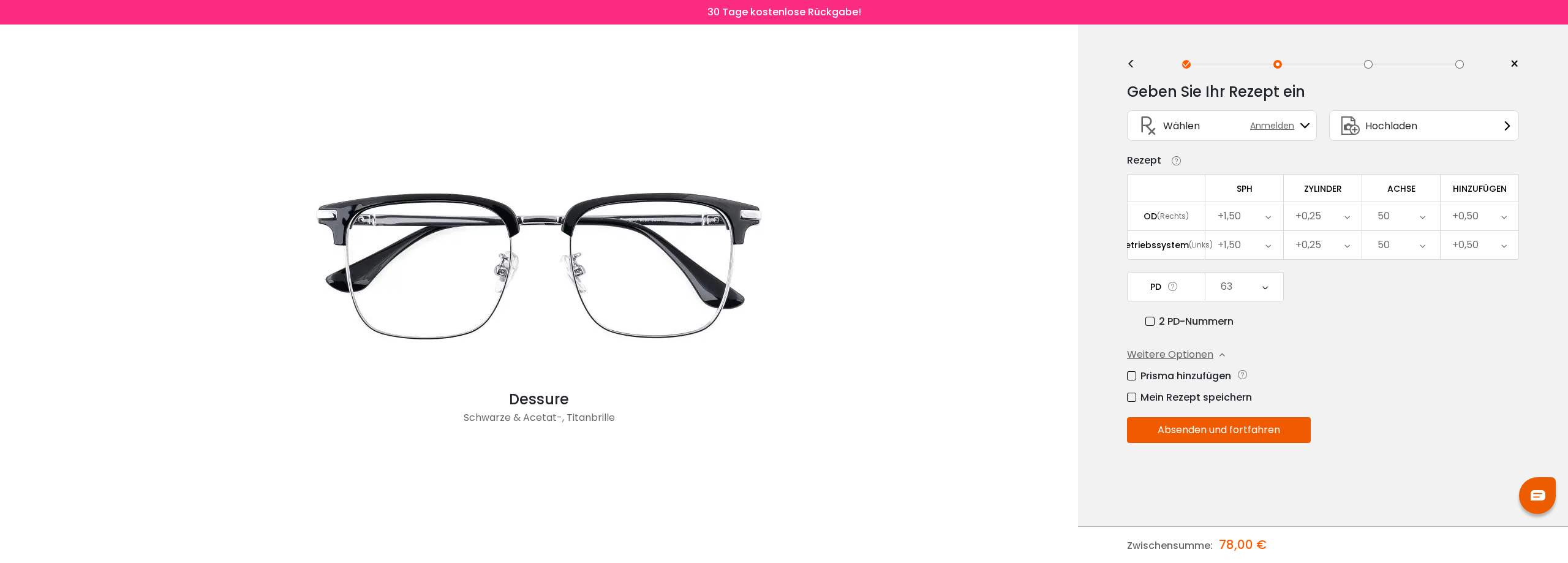
click at [1222, 429] on font "Absenden und fortfahren" at bounding box center [1219, 429] width 122 height 14
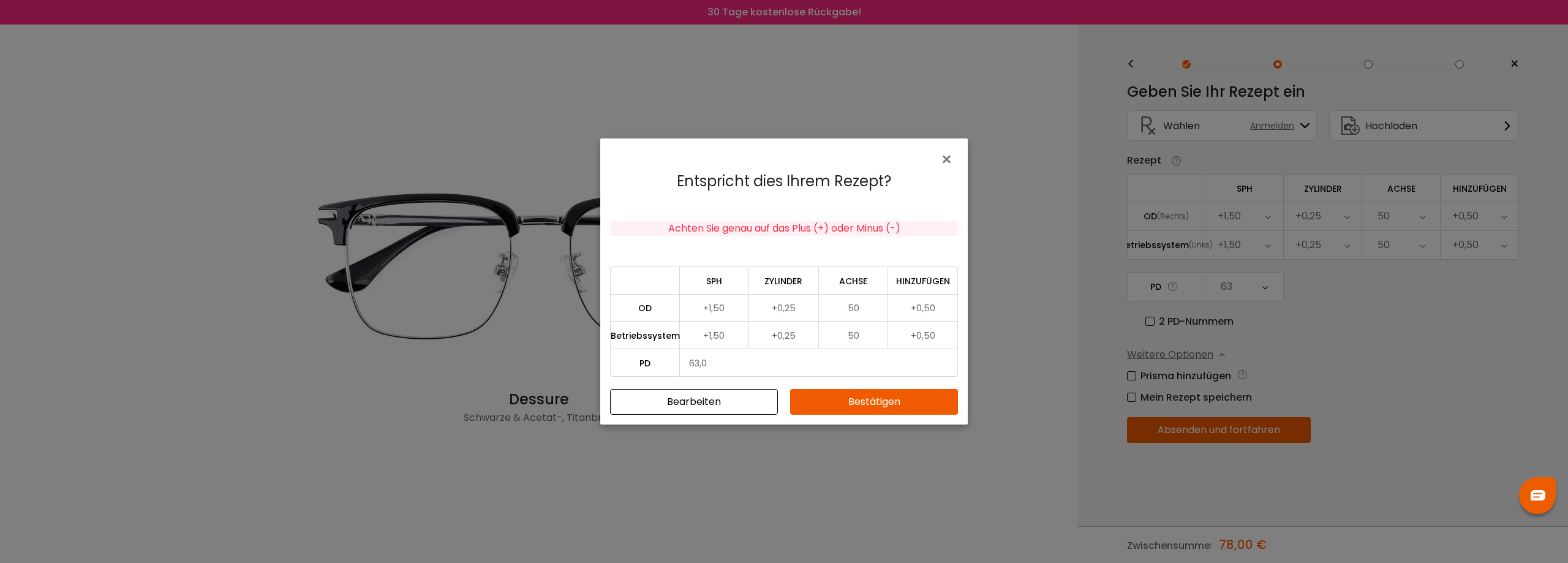
click at [866, 400] on font "Bestätigen" at bounding box center [874, 401] width 52 height 14
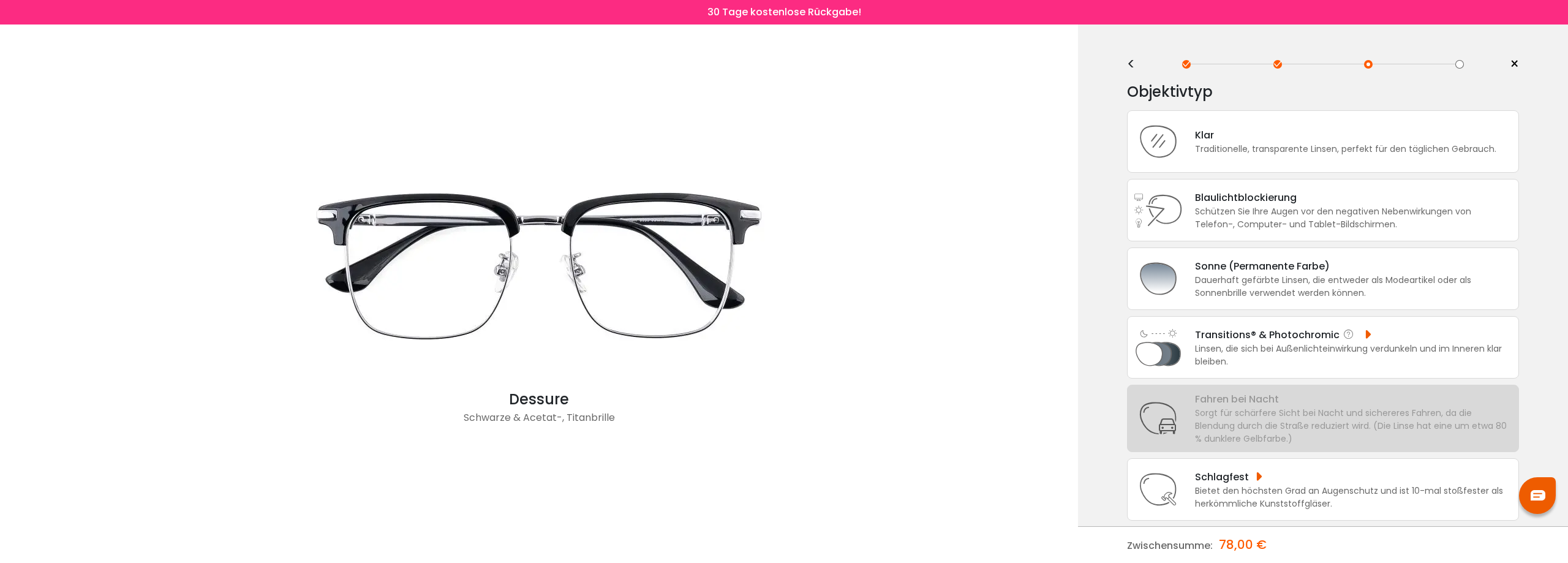
click at [1228, 348] on font "Linsen, die sich bei Außenlichteinwirkung verdunkeln und im Inneren klar bleibe…" at bounding box center [1348, 354] width 307 height 25
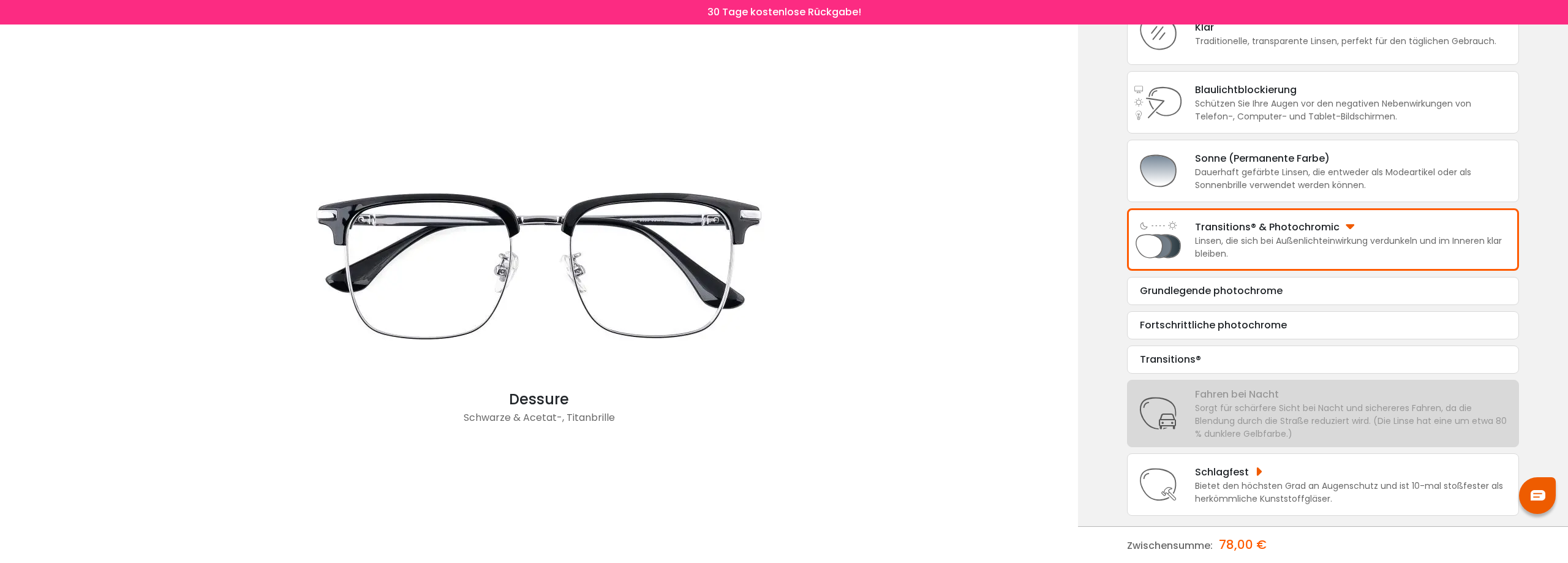
scroll to position [109, 0]
click at [1224, 317] on font "Fortschrittliche photochrome" at bounding box center [1214, 323] width 147 height 14
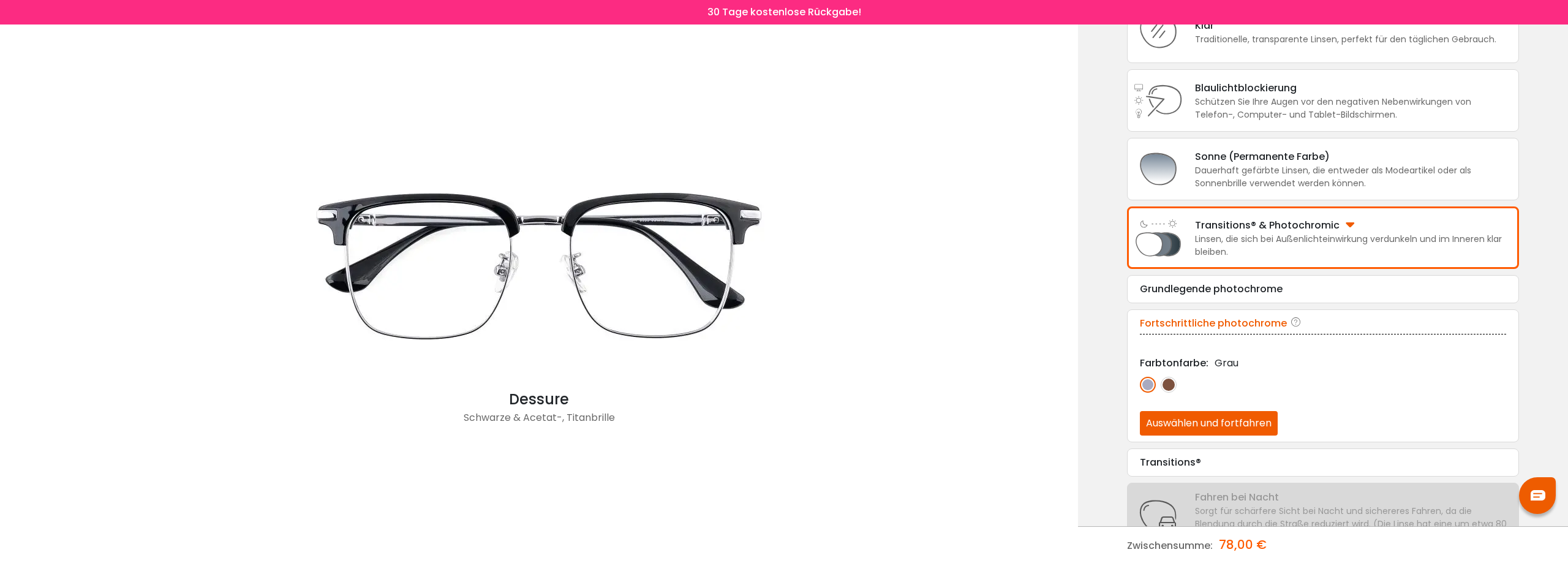
click at [1166, 389] on img at bounding box center [1168, 384] width 16 height 16
click at [1150, 386] on img at bounding box center [1148, 384] width 16 height 16
click at [1195, 421] on font "Auswählen und fortfahren" at bounding box center [1208, 423] width 125 height 14
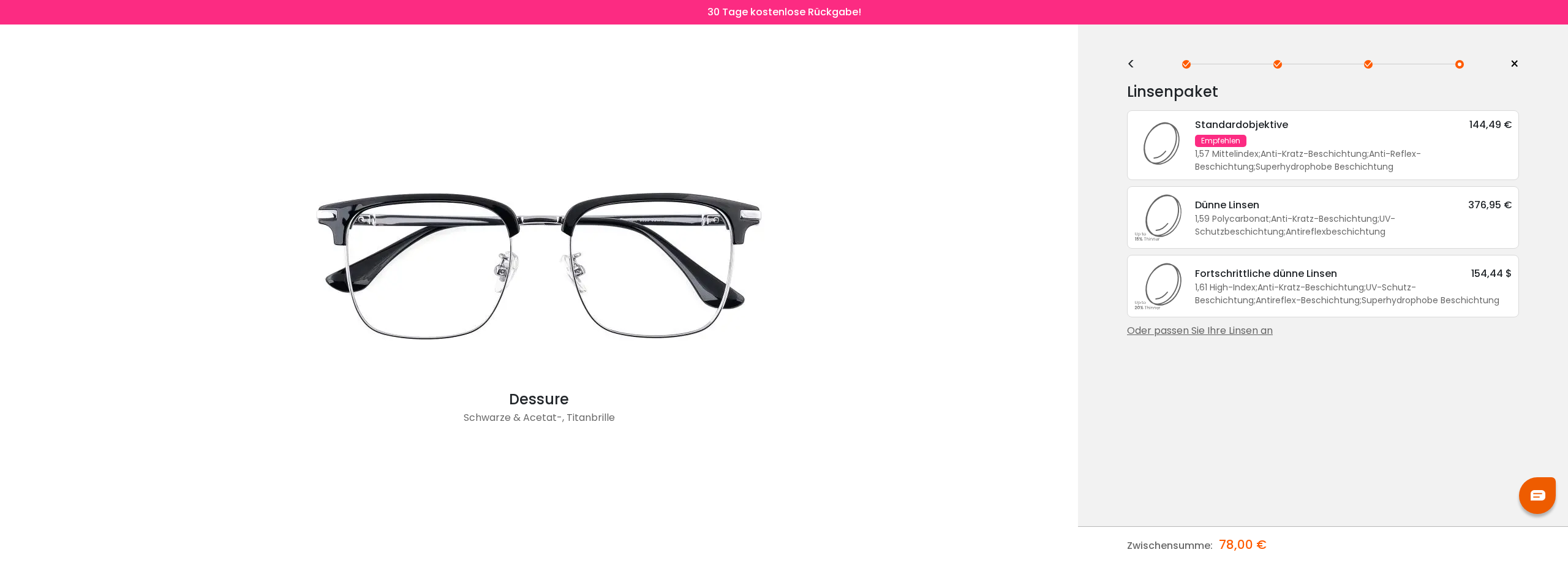
scroll to position [0, 0]
click at [1155, 289] on icon at bounding box center [1158, 286] width 49 height 49
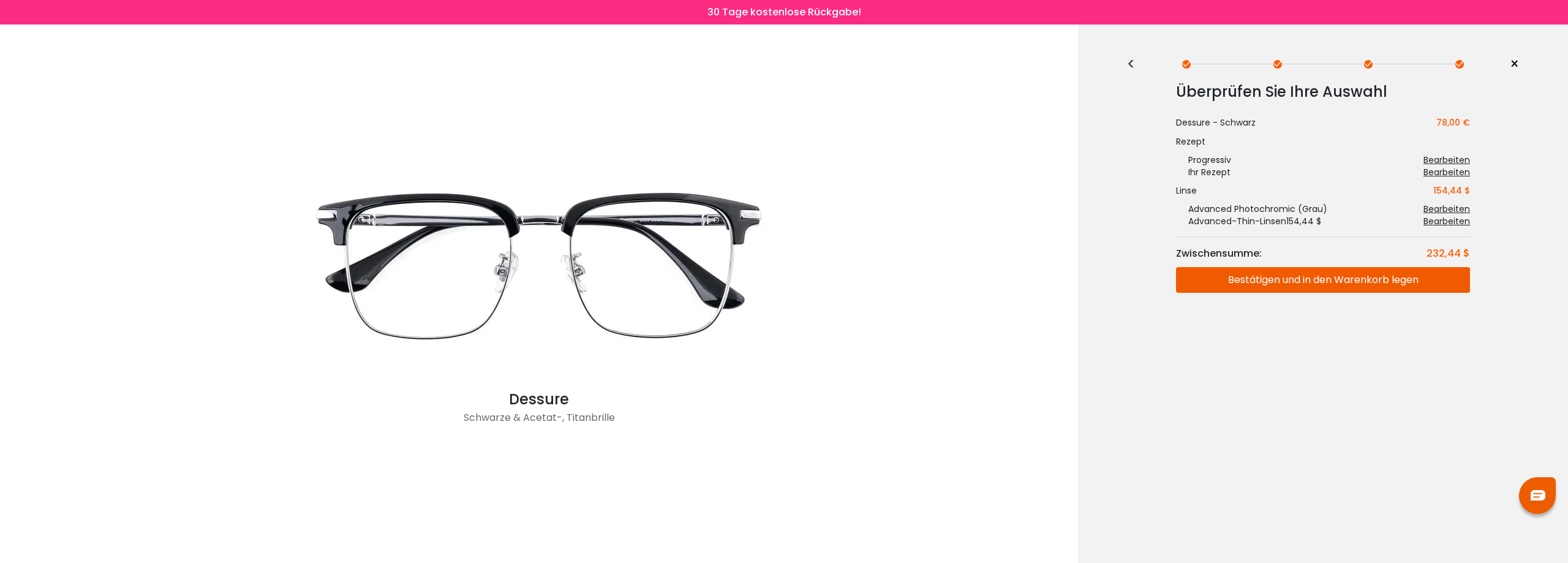
click at [1129, 63] on font "<" at bounding box center [1131, 64] width 8 height 20
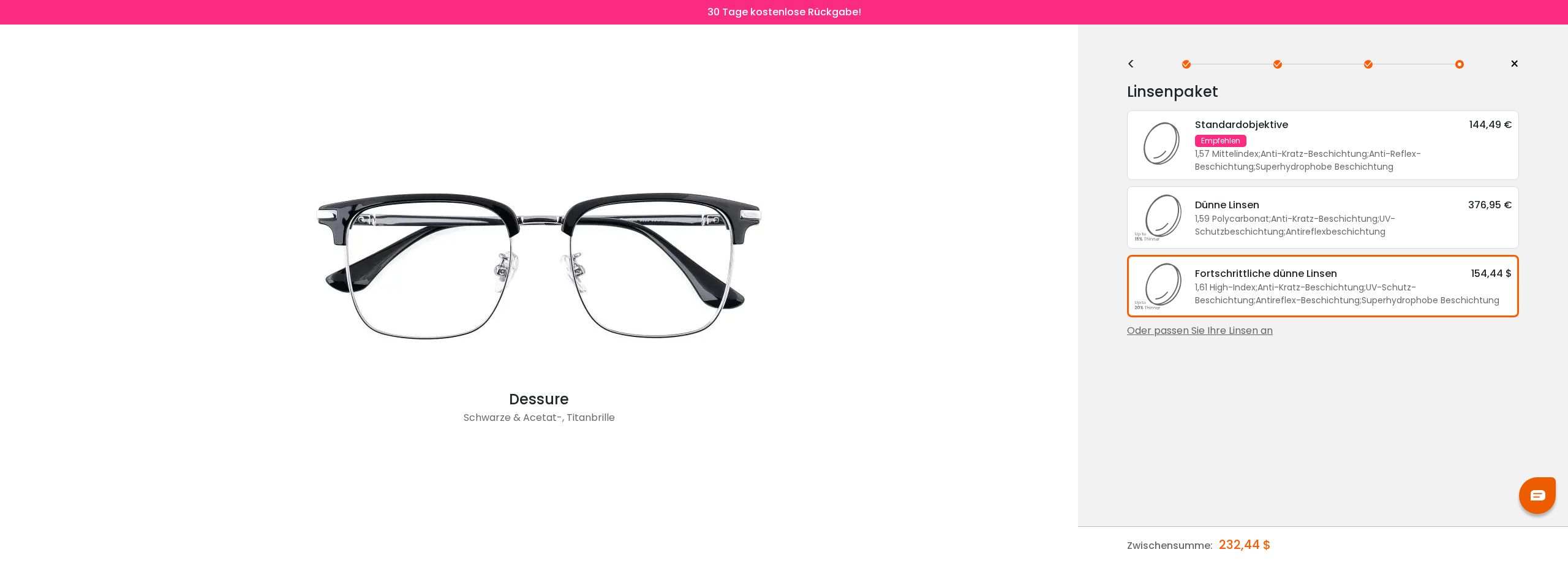
click at [1129, 63] on font "<" at bounding box center [1131, 64] width 8 height 20
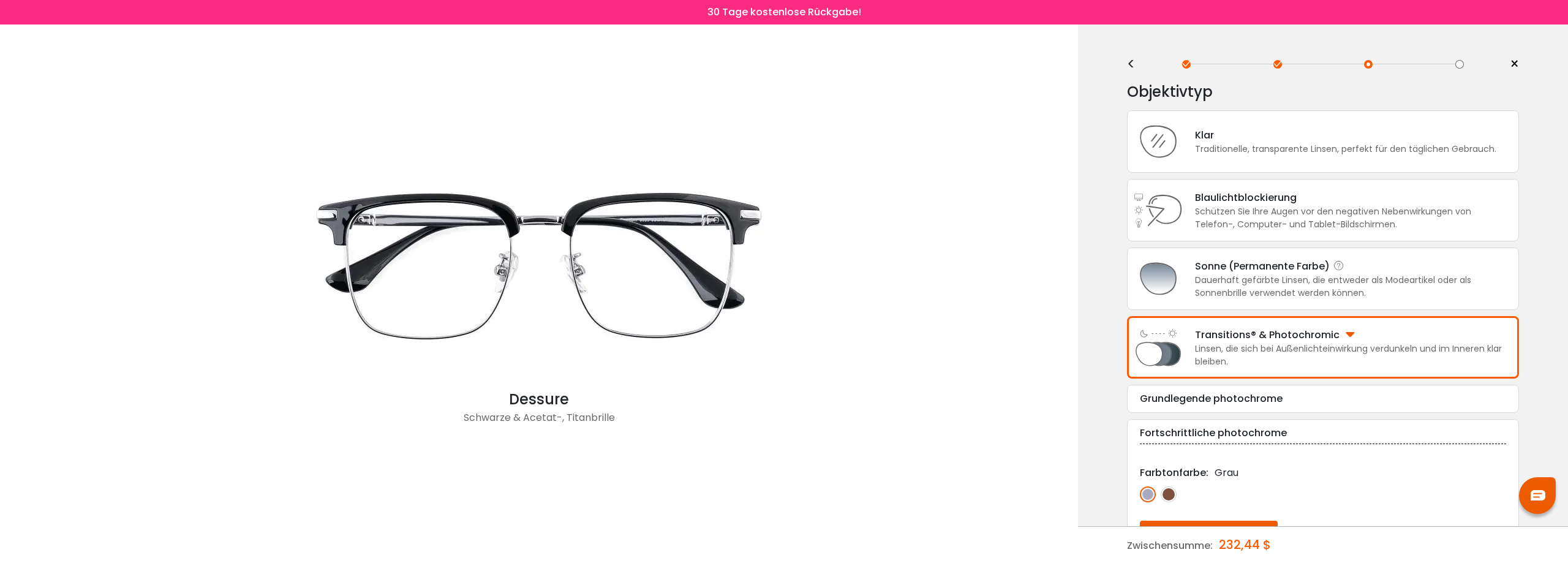
click at [1198, 275] on font "Dauerhaft gefärbte Linsen, die entweder als Modeartikel oder als Sonnenbrille v…" at bounding box center [1333, 286] width 276 height 25
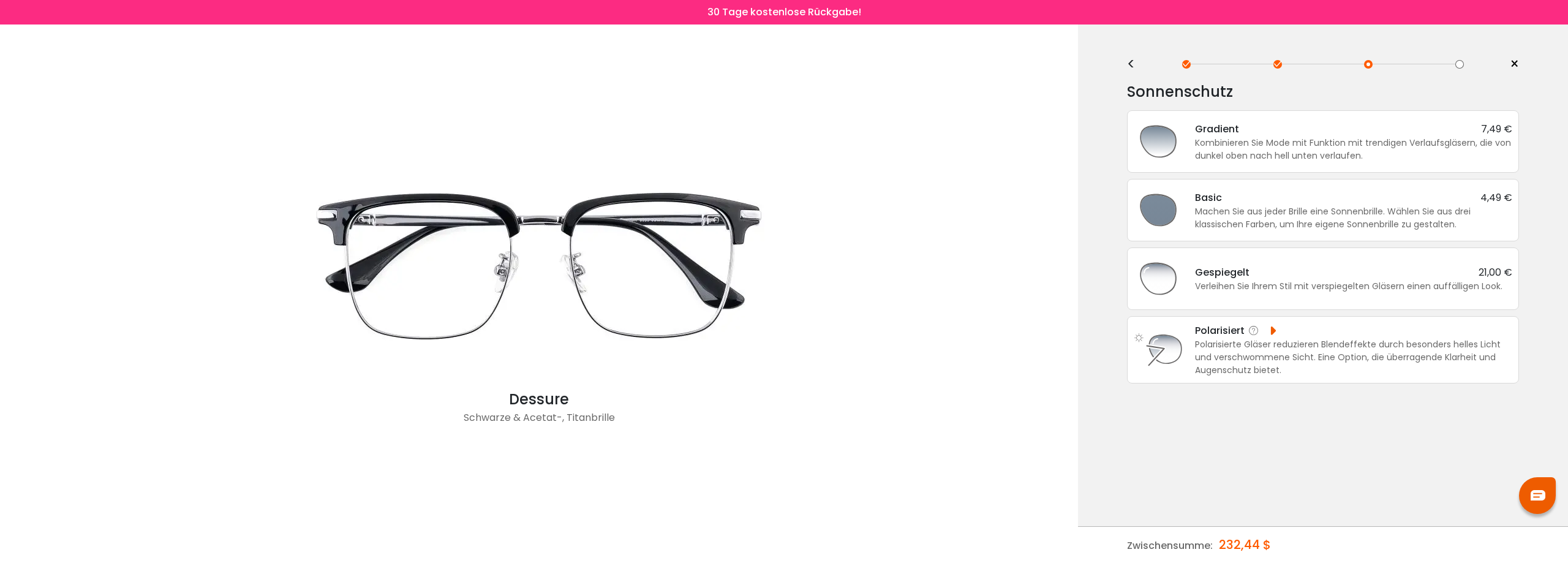
click at [1270, 357] on font "Polarisierte Gläser reduzieren Blendeffekte durch besonders helles Licht und ve…" at bounding box center [1348, 357] width 306 height 38
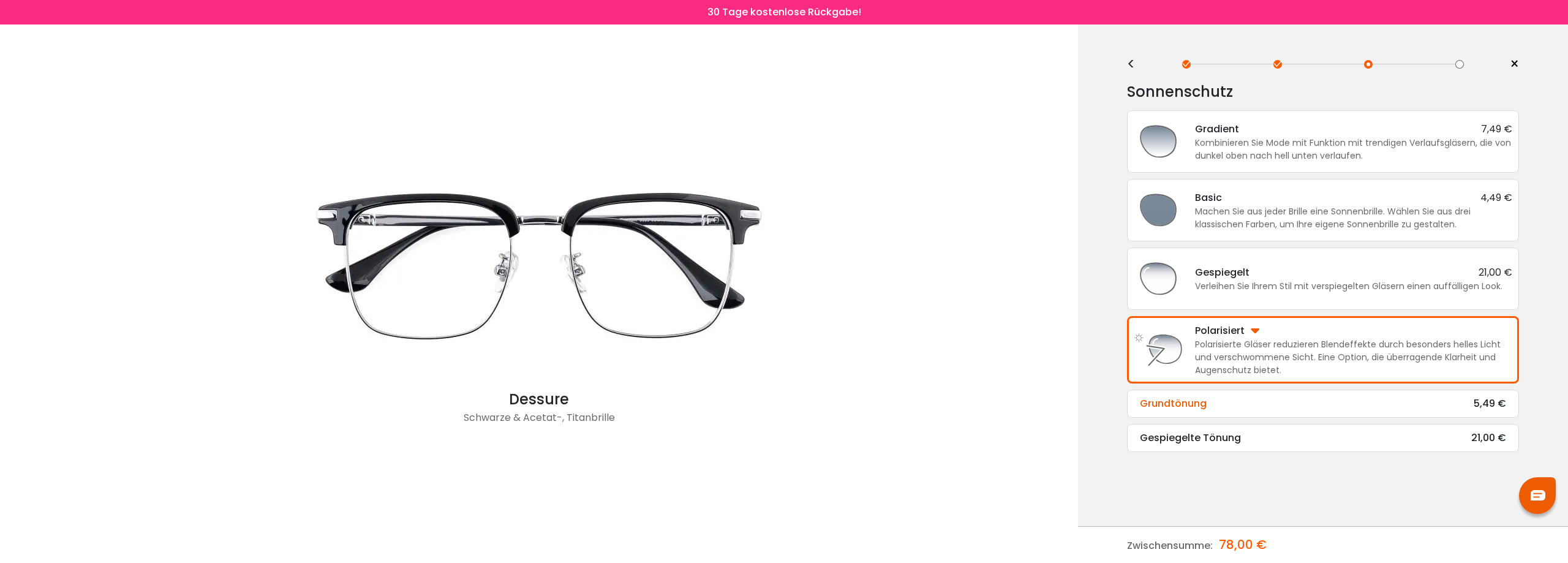
click at [1249, 403] on div "Grundtönung 5,49 €" at bounding box center [1323, 403] width 366 height 15
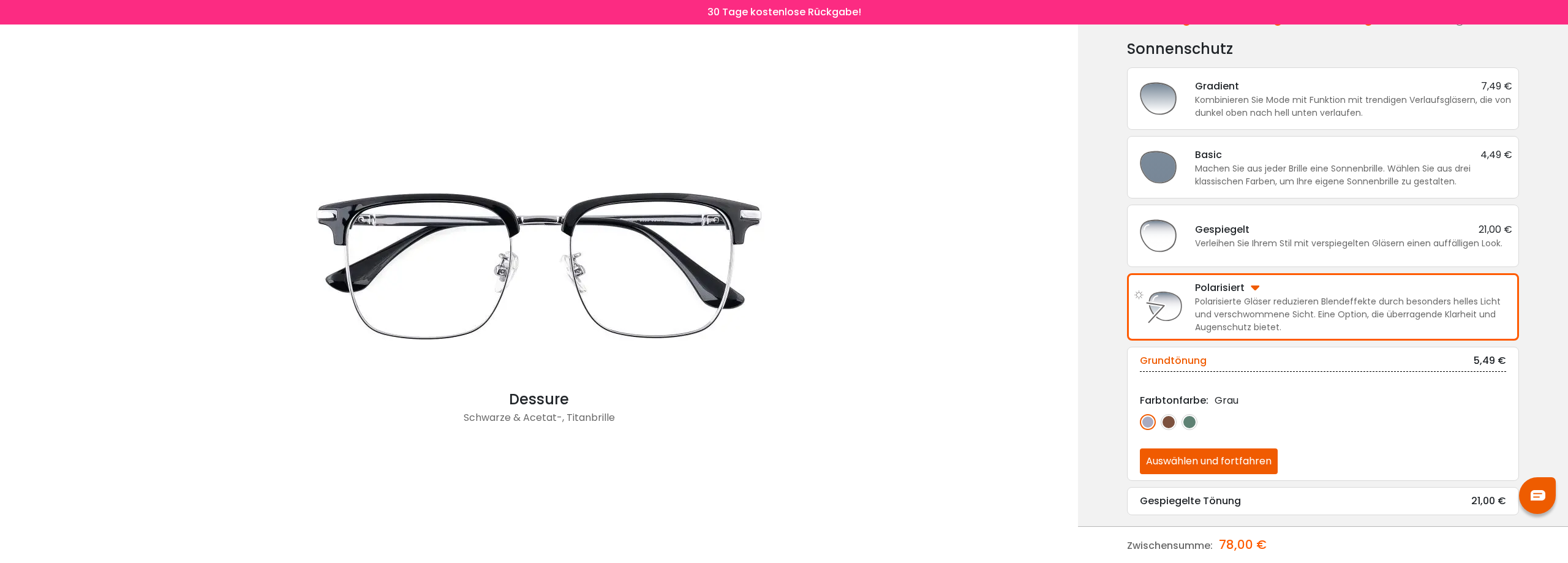
scroll to position [45, 0]
click at [1169, 424] on img at bounding box center [1168, 420] width 16 height 16
click at [1193, 421] on img at bounding box center [1190, 420] width 16 height 16
click at [1149, 422] on img at bounding box center [1148, 420] width 16 height 16
click at [1213, 455] on font "Auswählen und fortfahren" at bounding box center [1208, 459] width 125 height 14
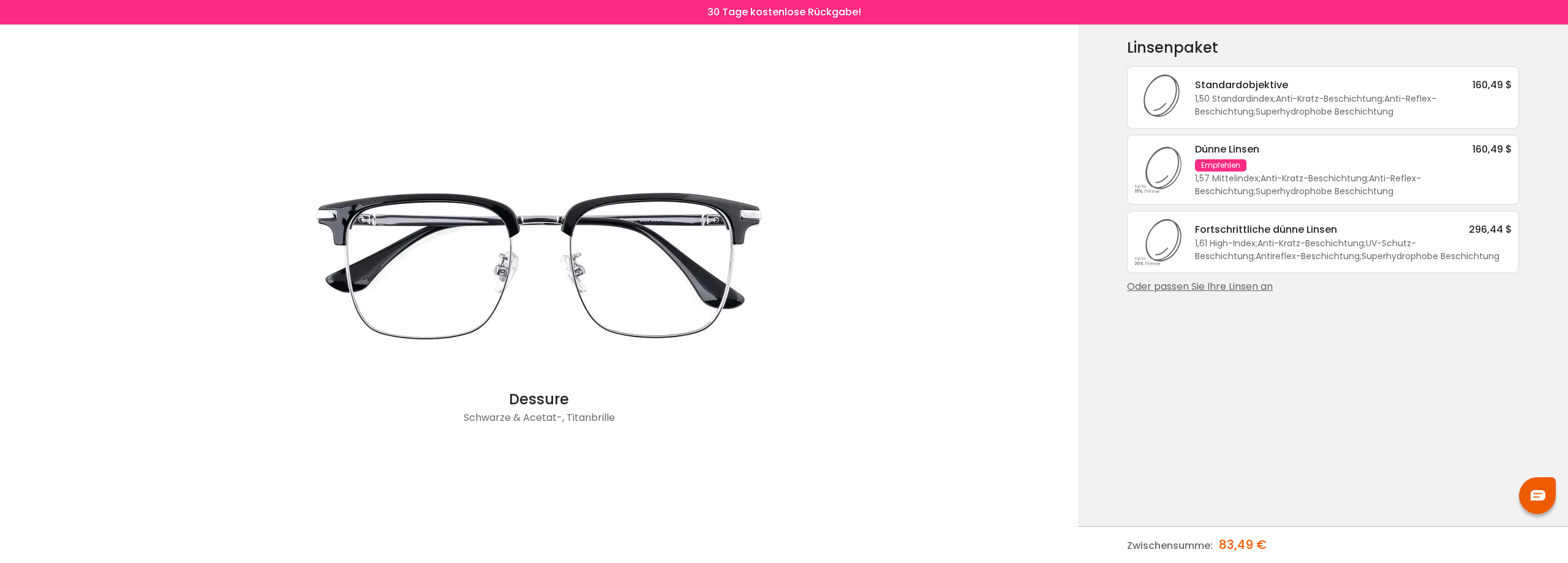
scroll to position [0, 0]
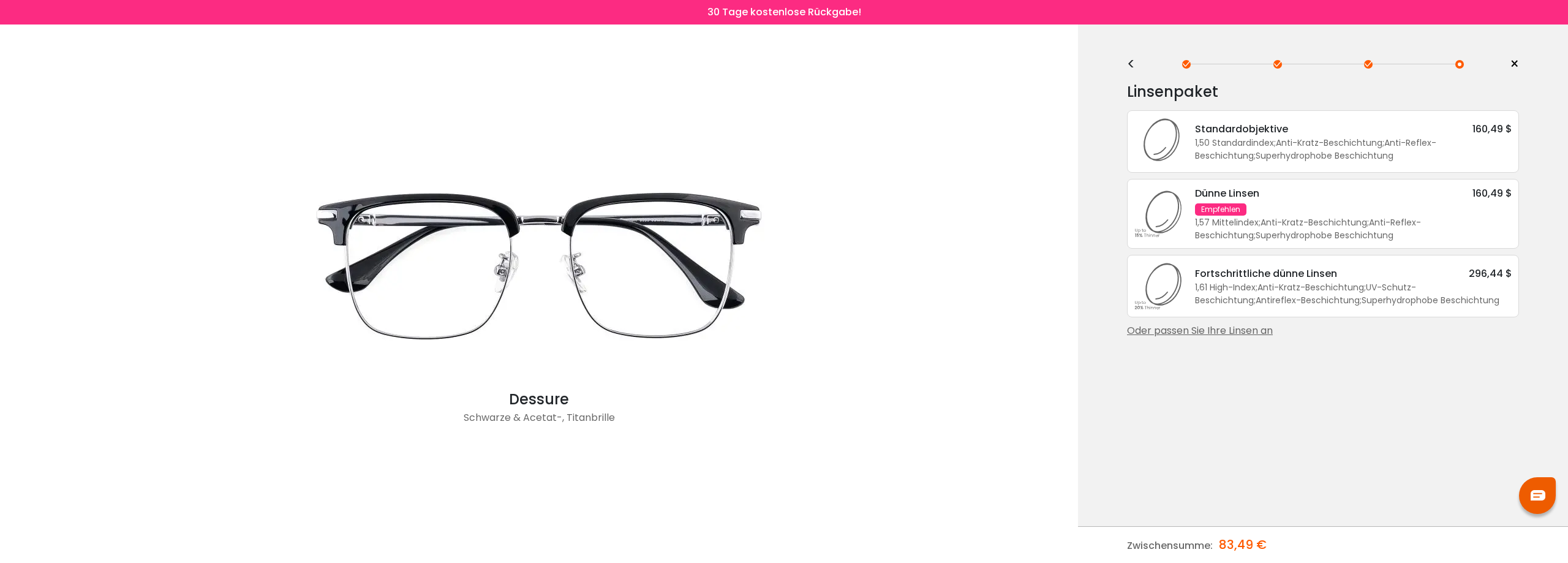
click at [1217, 276] on font "Fortschrittliche dünne Linsen" at bounding box center [1266, 273] width 142 height 14
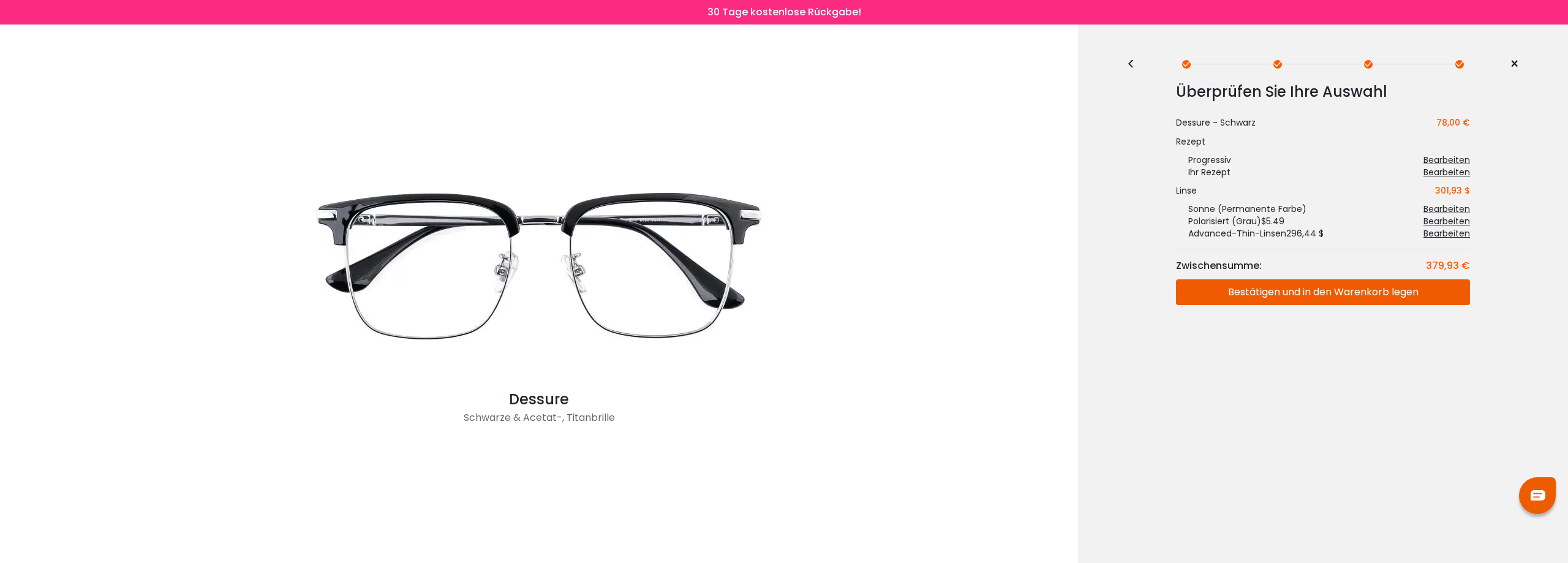
click at [1432, 231] on font "Bearbeiten" at bounding box center [1447, 233] width 46 height 12
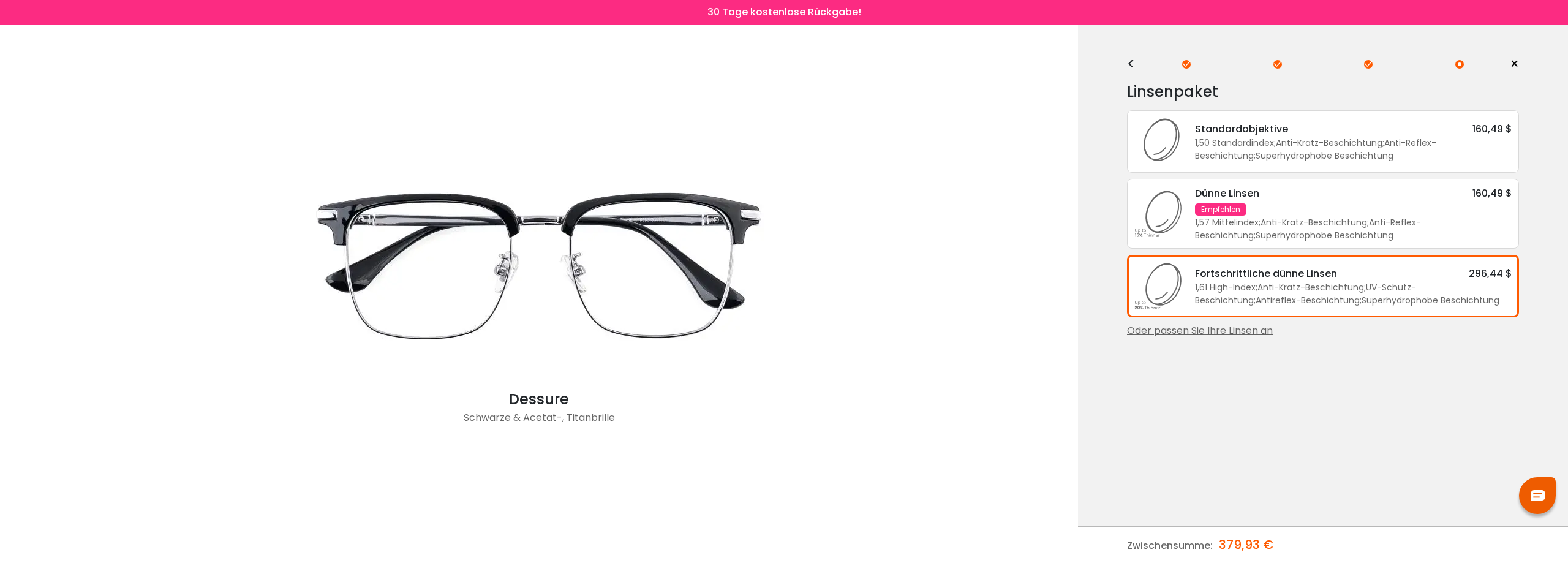
click at [1217, 209] on font "Empfehlen" at bounding box center [1221, 209] width 39 height 10
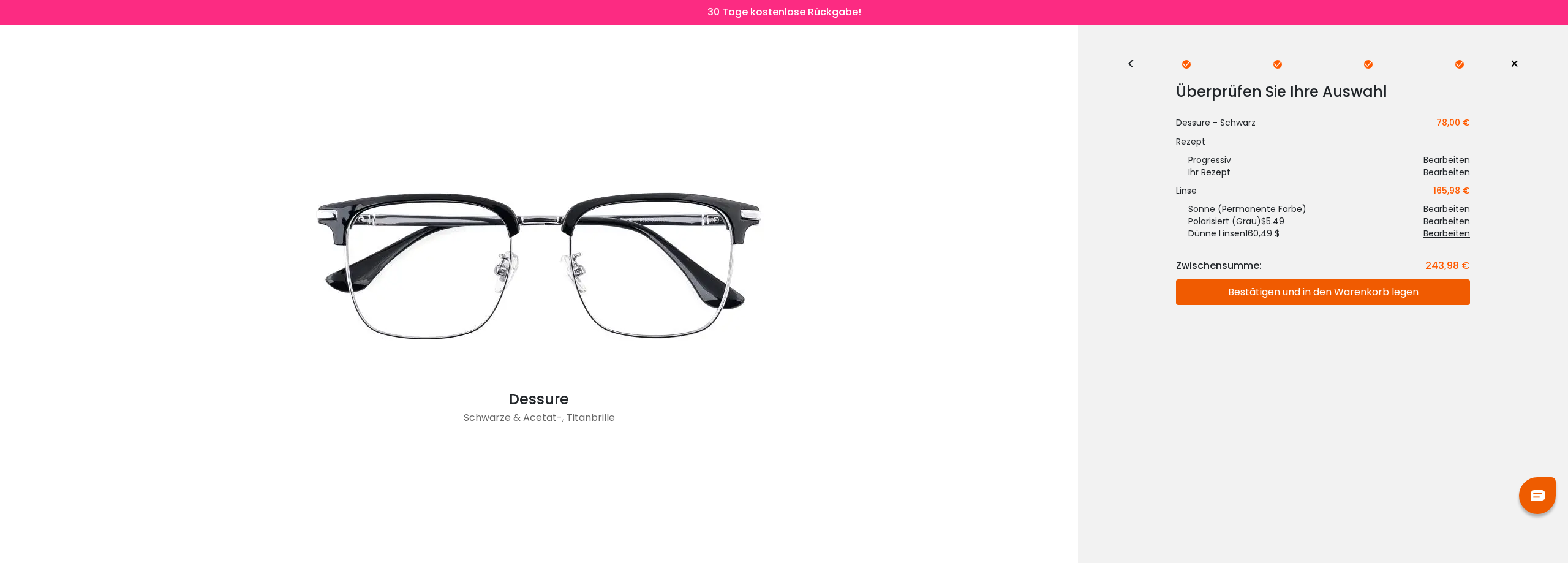
click at [1438, 155] on font "Bearbeiten" at bounding box center [1447, 160] width 46 height 12
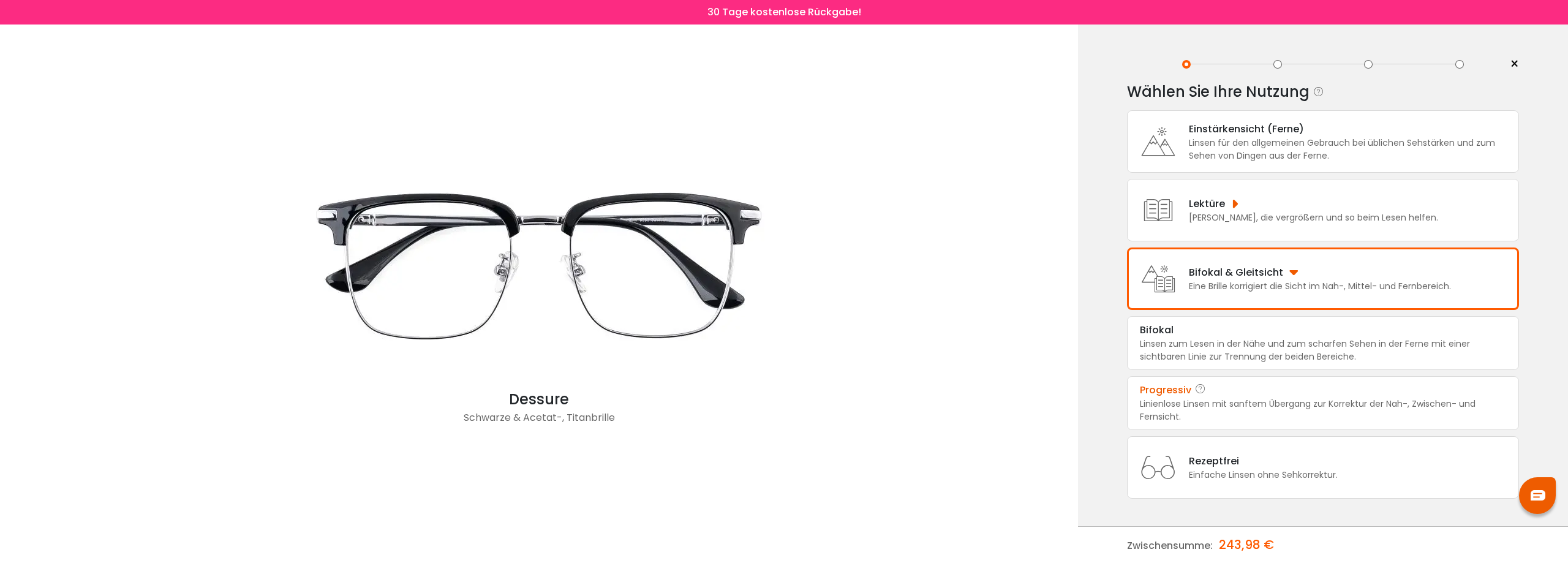
click at [1205, 402] on font "Linienlose Linsen mit sanftem Übergang zur Korrektur der Nah-, Zwischen- und Fe…" at bounding box center [1308, 410] width 336 height 25
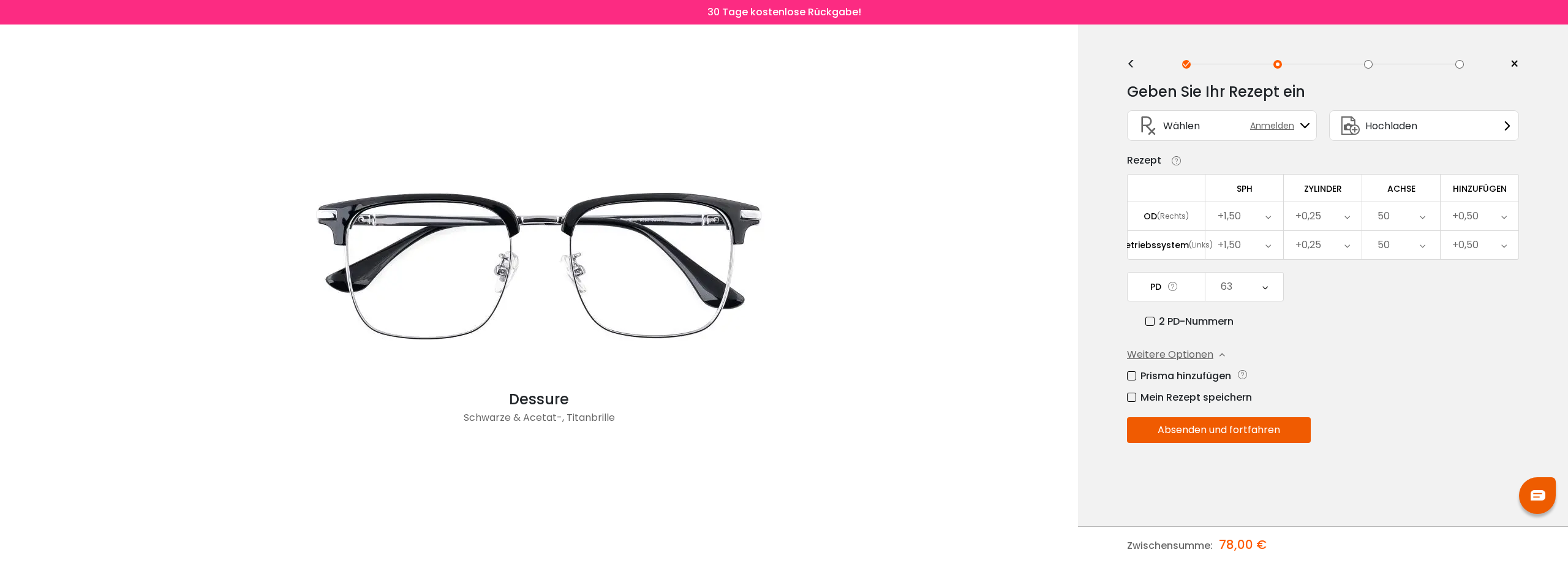
click at [1243, 429] on font "Absenden und fortfahren" at bounding box center [1219, 429] width 122 height 14
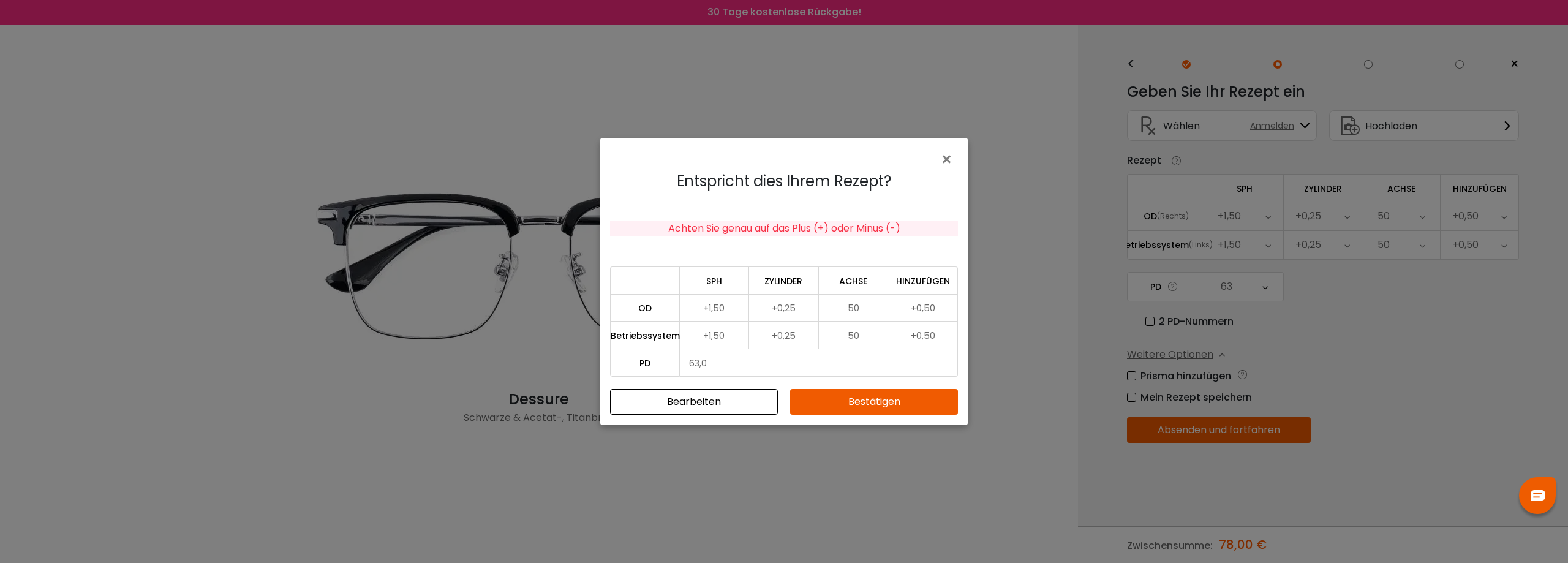
click at [849, 394] on font "Bestätigen" at bounding box center [874, 401] width 52 height 14
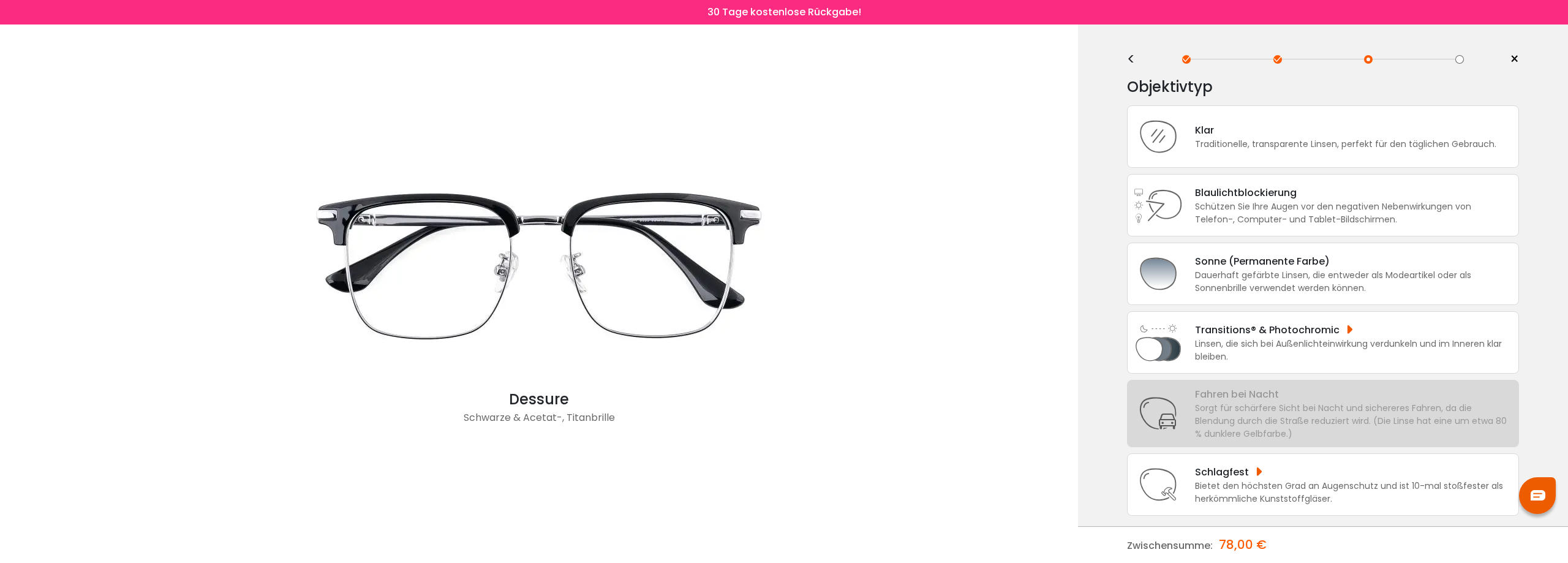
scroll to position [6, 0]
click at [1302, 483] on font "Bietet den höchsten Grad an Augenschutz und ist 10-mal stoßfester als herkömmli…" at bounding box center [1349, 490] width 308 height 25
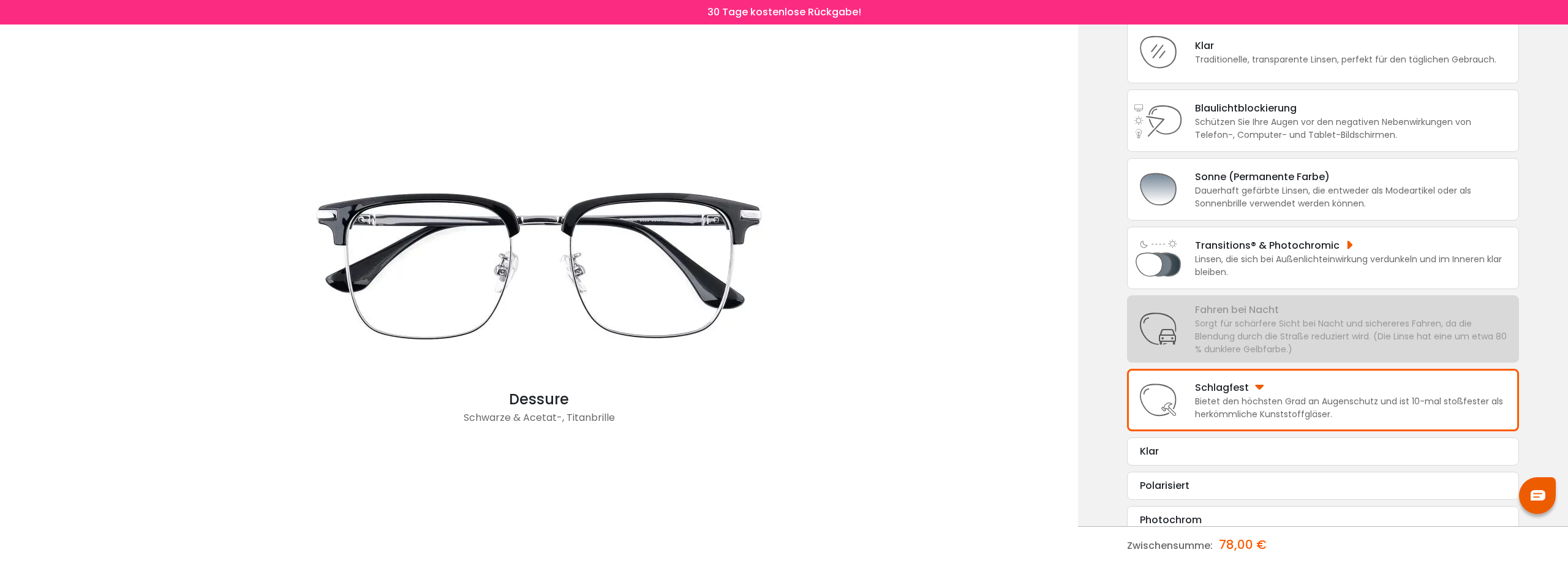
scroll to position [109, 0]
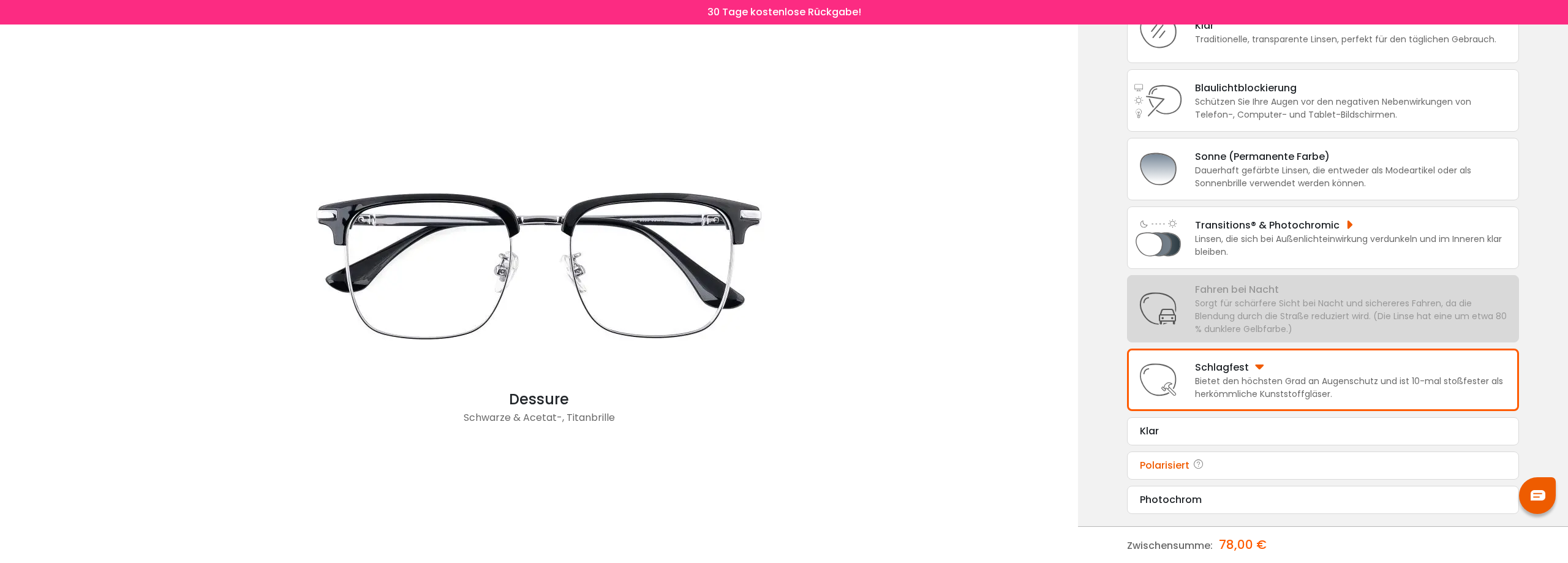
click at [1189, 465] on font "Polarisiert" at bounding box center [1166, 465] width 50 height 14
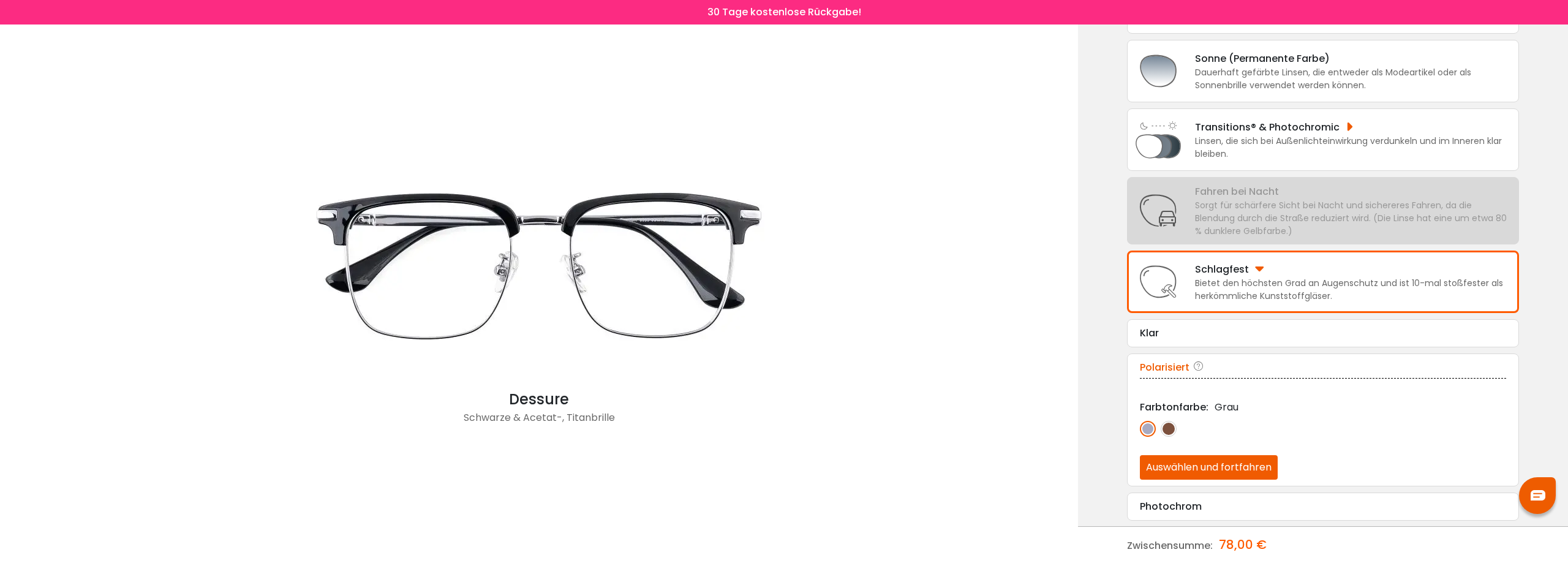
scroll to position [209, 0]
click at [1189, 467] on font "Auswählen und fortfahren" at bounding box center [1208, 467] width 125 height 14
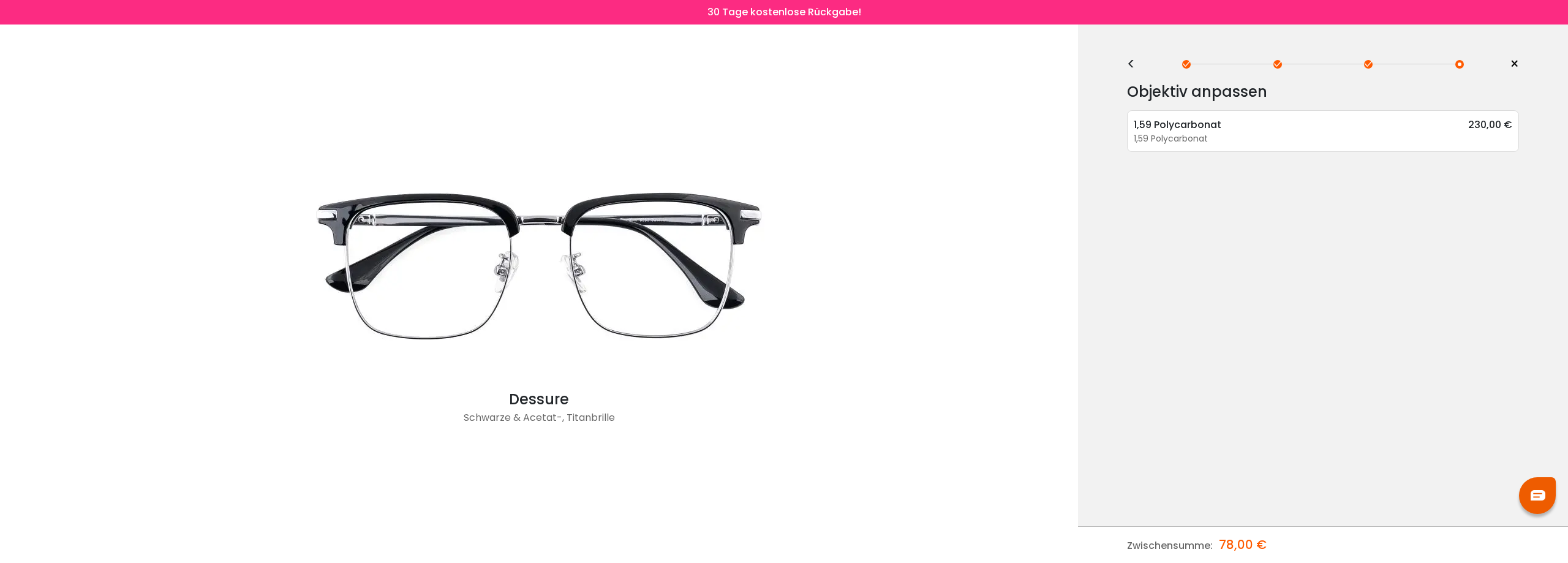
scroll to position [0, 0]
click at [1309, 180] on div "Objektiv anpassen 1,59 Polycarbonat 230,00 € 1,59 Polycarbonat UV-Schutzbeschic…" at bounding box center [1323, 136] width 392 height 127
